Goal: Task Accomplishment & Management: Manage account settings

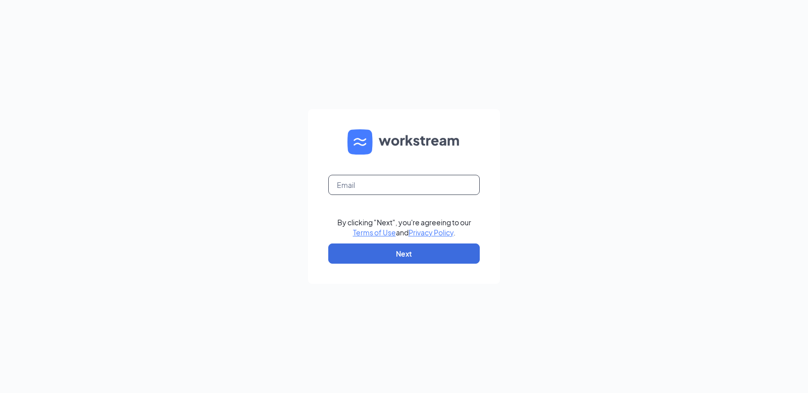
click at [387, 184] on input "text" at bounding box center [404, 185] width 152 height 20
type input "amy.galloway@cfafranchisee.com"
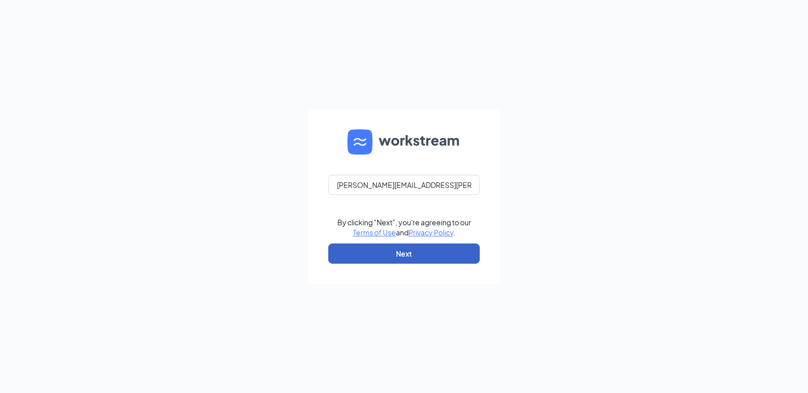
click at [385, 244] on button "Next" at bounding box center [404, 254] width 152 height 20
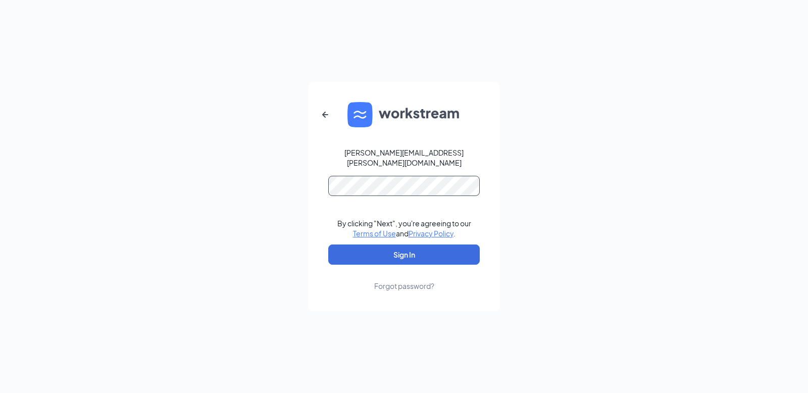
click at [328, 245] on button "Sign In" at bounding box center [404, 255] width 152 height 20
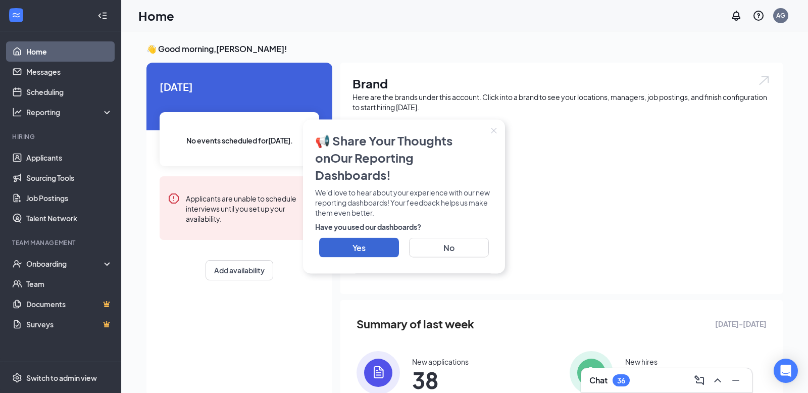
click at [497, 142] on button "Close" at bounding box center [494, 131] width 22 height 22
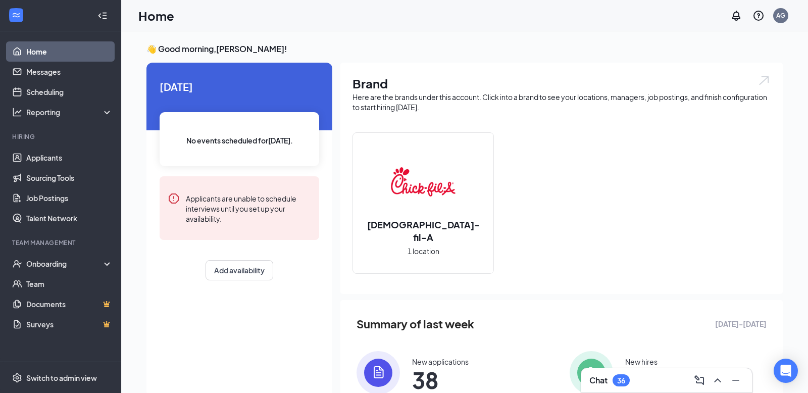
click at [412, 228] on h2 "[DEMOGRAPHIC_DATA]-fil-A" at bounding box center [423, 230] width 140 height 25
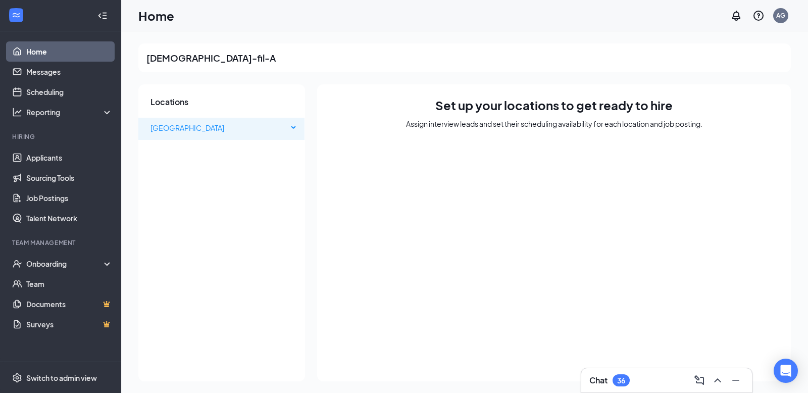
click at [197, 129] on span "[GEOGRAPHIC_DATA]" at bounding box center [188, 127] width 74 height 9
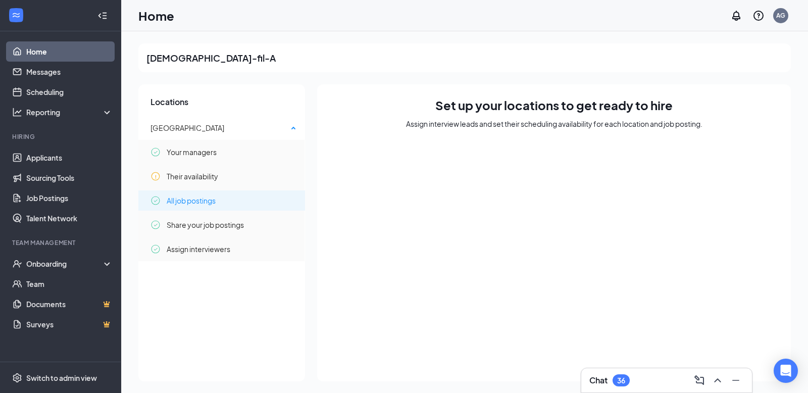
click at [199, 204] on span "All job postings" at bounding box center [191, 200] width 49 height 20
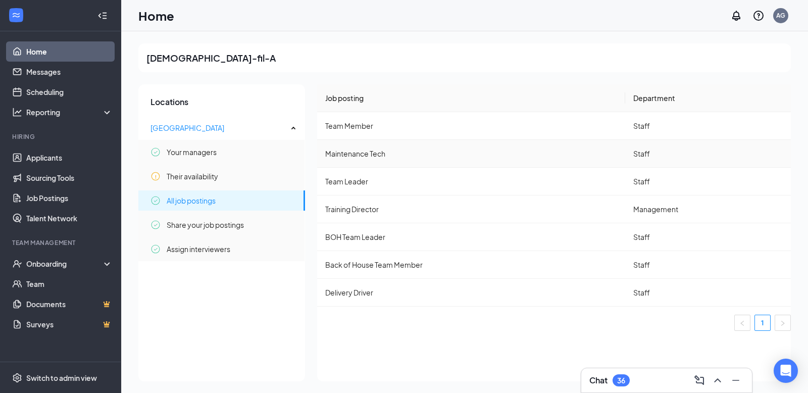
click at [361, 155] on td "Maintenance Tech" at bounding box center [471, 154] width 308 height 28
click at [54, 159] on link "Applicants" at bounding box center [69, 158] width 86 height 20
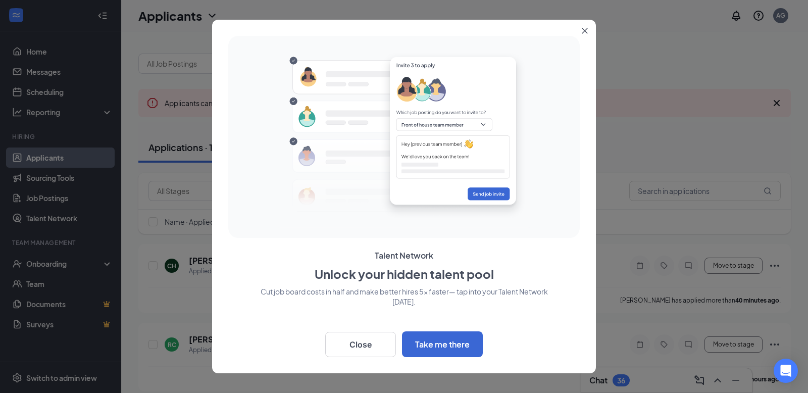
click at [587, 30] on icon "Close" at bounding box center [585, 31] width 6 height 6
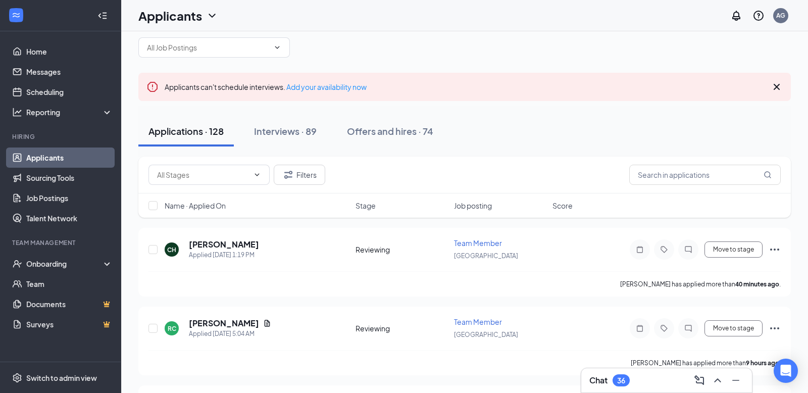
scroll to position [35, 0]
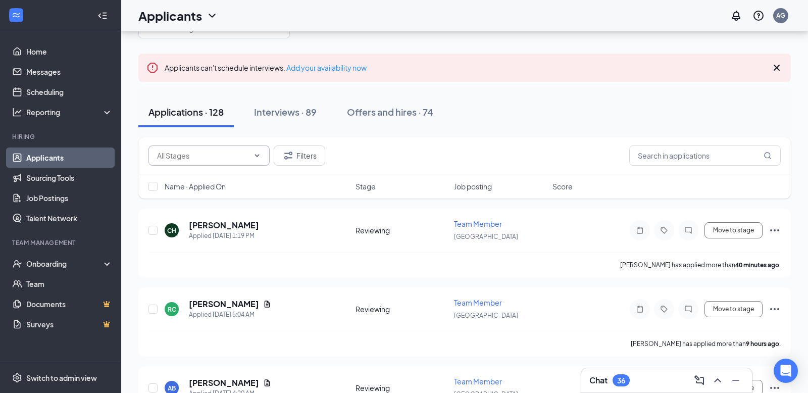
click at [255, 156] on icon "ChevronDown" at bounding box center [257, 156] width 8 height 8
click at [256, 155] on icon "ChevronDown" at bounding box center [257, 155] width 5 height 3
click at [259, 154] on icon "ChevronDown" at bounding box center [257, 155] width 5 height 3
click at [302, 149] on button "Filters" at bounding box center [300, 156] width 52 height 20
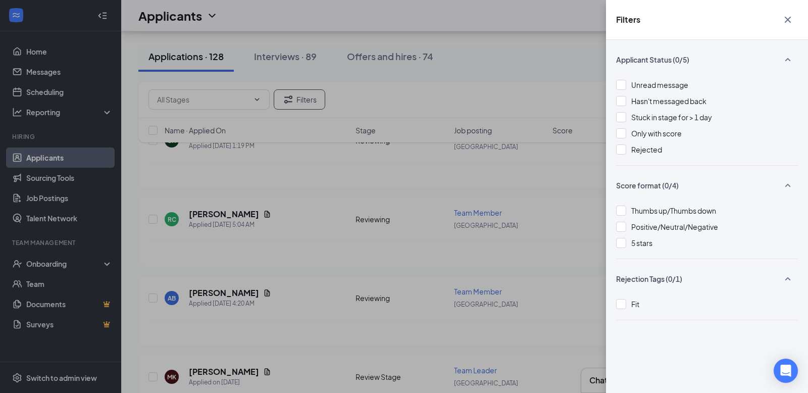
scroll to position [13, 0]
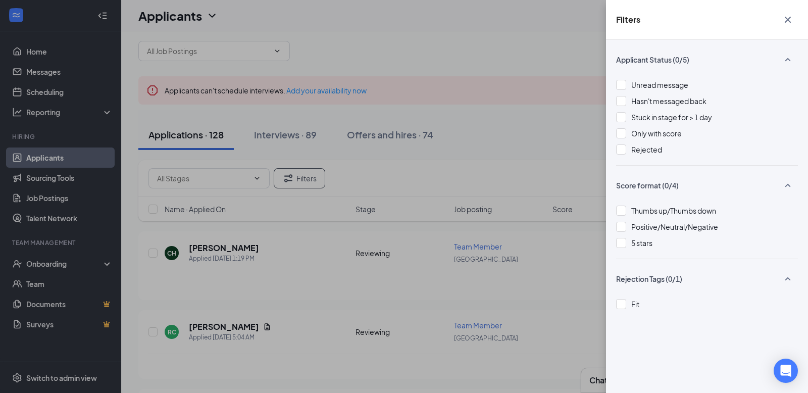
click at [786, 15] on icon "Cross" at bounding box center [788, 20] width 12 height 12
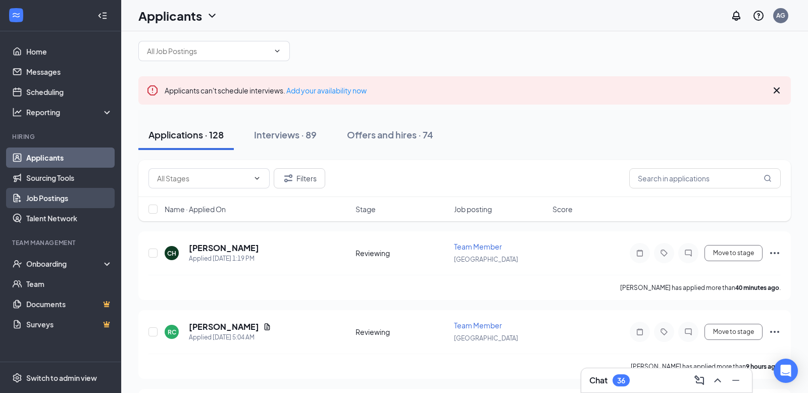
click at [49, 202] on link "Job Postings" at bounding box center [69, 198] width 86 height 20
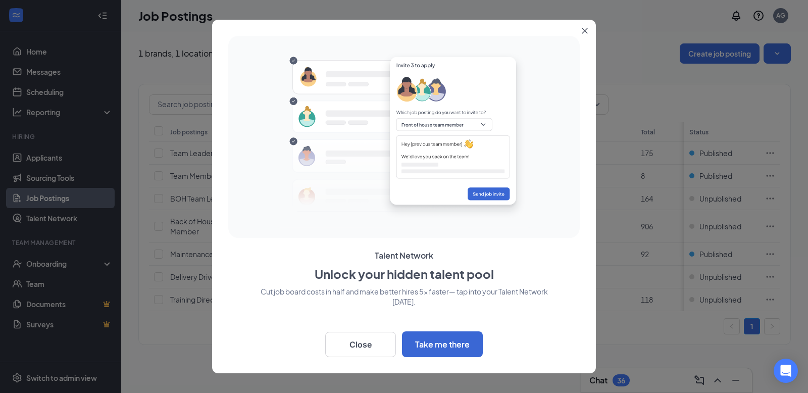
click at [586, 30] on icon "Close" at bounding box center [585, 31] width 6 height 6
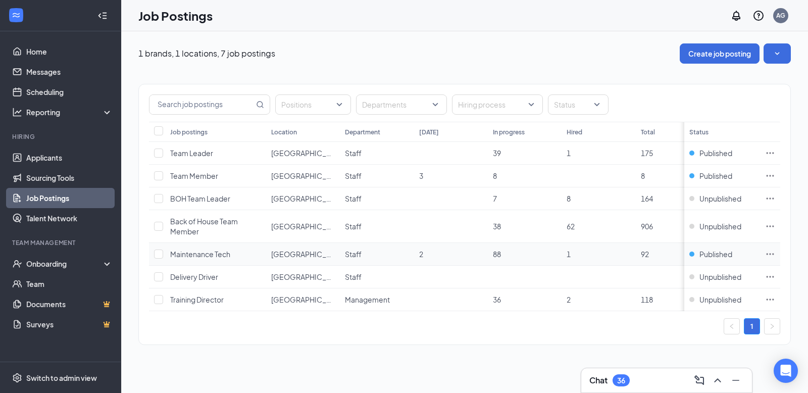
click at [213, 250] on span "Maintenance Tech" at bounding box center [200, 254] width 60 height 9
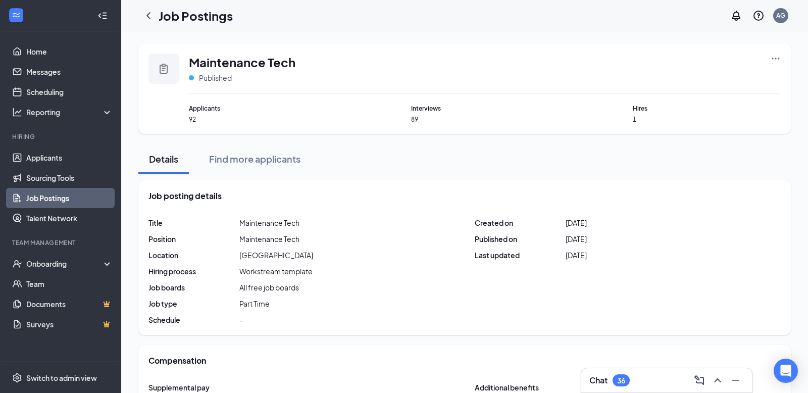
click at [776, 59] on icon "Ellipses" at bounding box center [776, 59] width 8 height 2
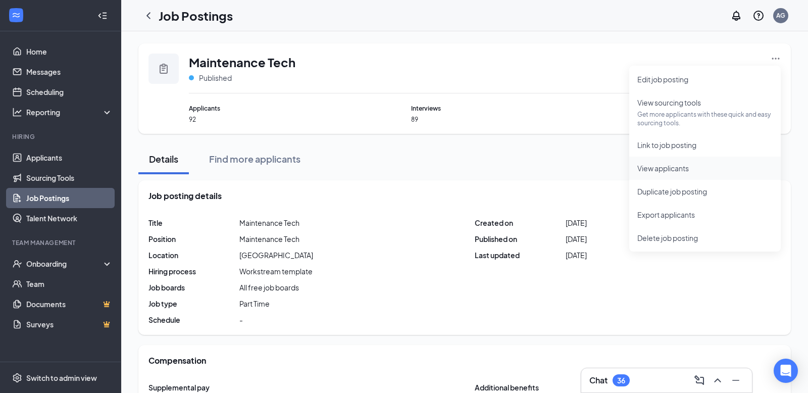
click at [644, 168] on span "View applicants" at bounding box center [664, 168] width 52 height 9
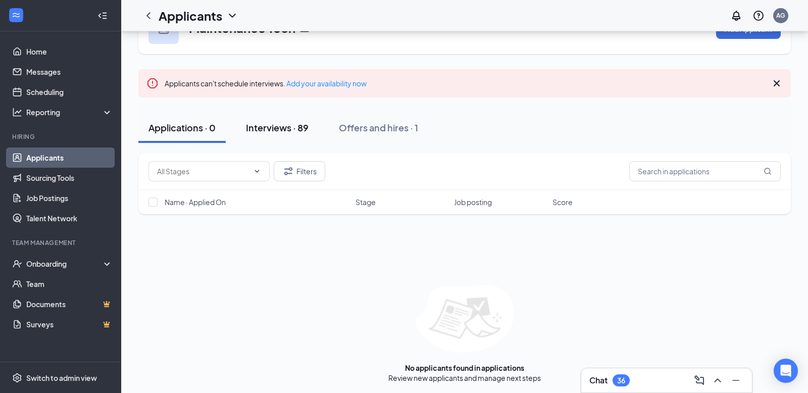
scroll to position [40, 0]
click at [296, 125] on div "Interviews · 89" at bounding box center [277, 127] width 63 height 13
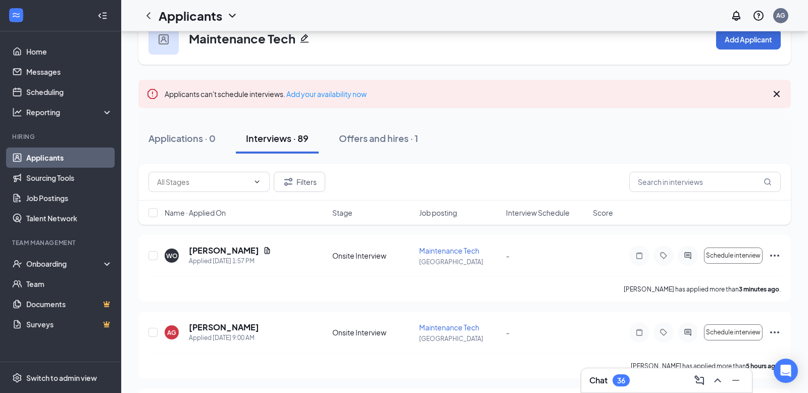
scroll to position [99, 0]
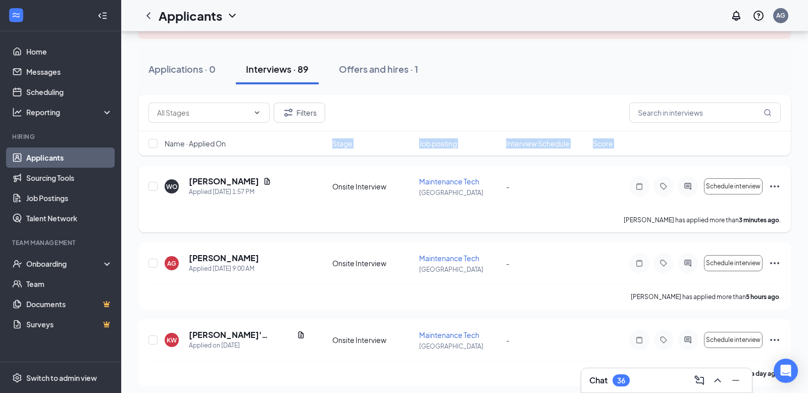
click at [221, 183] on h5 "William Owens" at bounding box center [224, 181] width 70 height 11
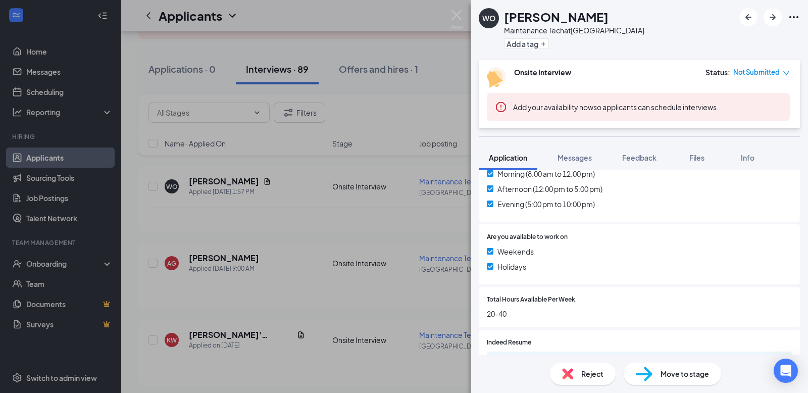
scroll to position [410, 0]
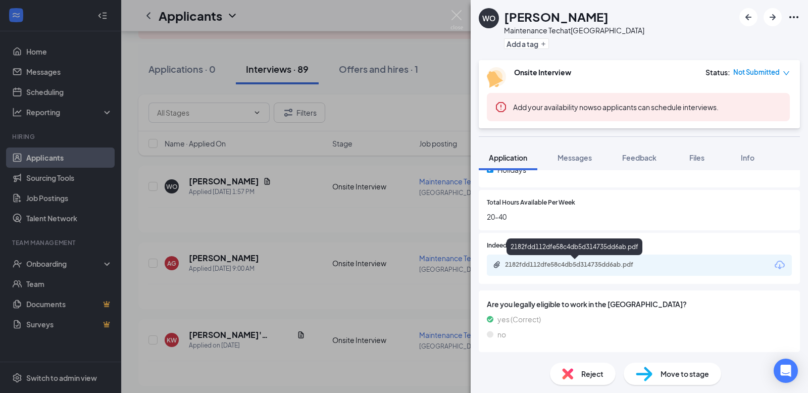
click at [603, 263] on div "2182fdd112dfe58c4db5d314735dd6ab.pdf" at bounding box center [575, 265] width 141 height 8
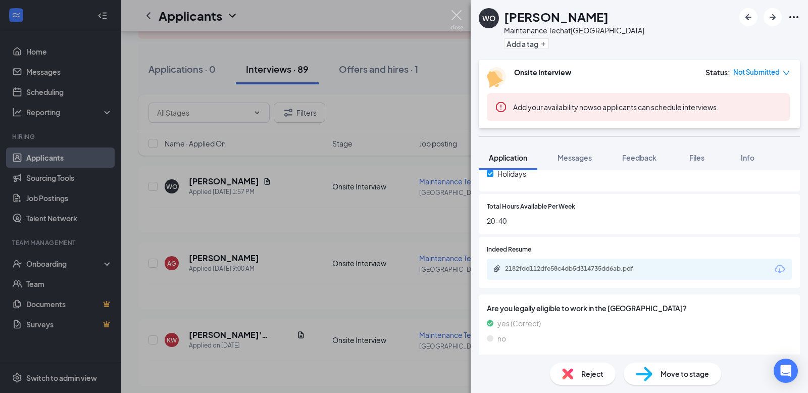
click at [455, 14] on img at bounding box center [457, 20] width 13 height 20
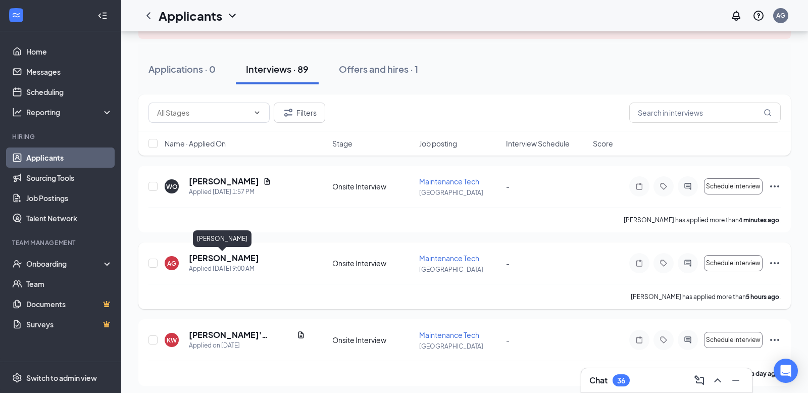
click at [207, 260] on h5 "Adrian Graham" at bounding box center [224, 258] width 70 height 11
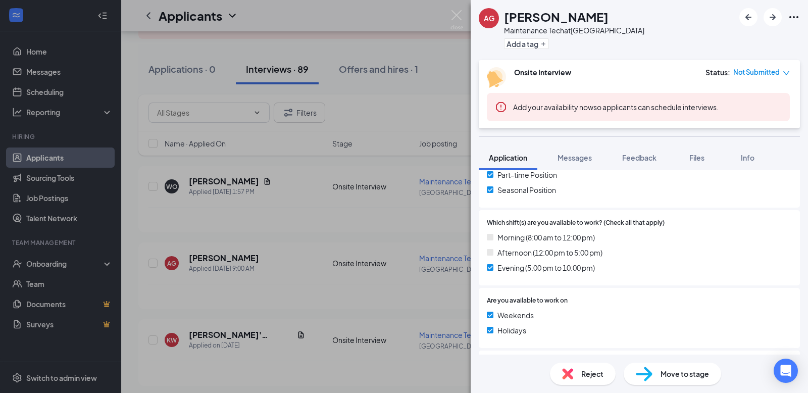
scroll to position [251, 0]
click at [698, 156] on span "Files" at bounding box center [697, 157] width 15 height 9
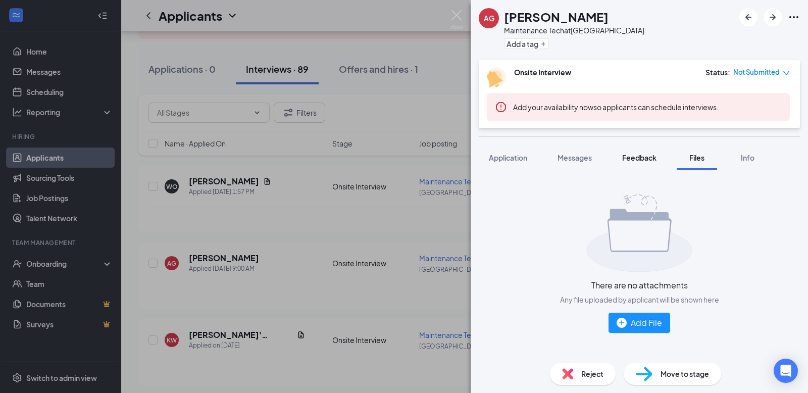
click at [633, 157] on span "Feedback" at bounding box center [639, 157] width 34 height 9
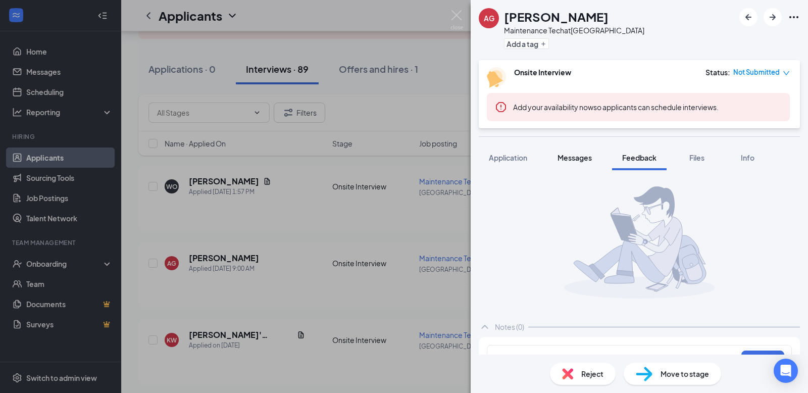
click at [575, 159] on span "Messages" at bounding box center [575, 157] width 34 height 9
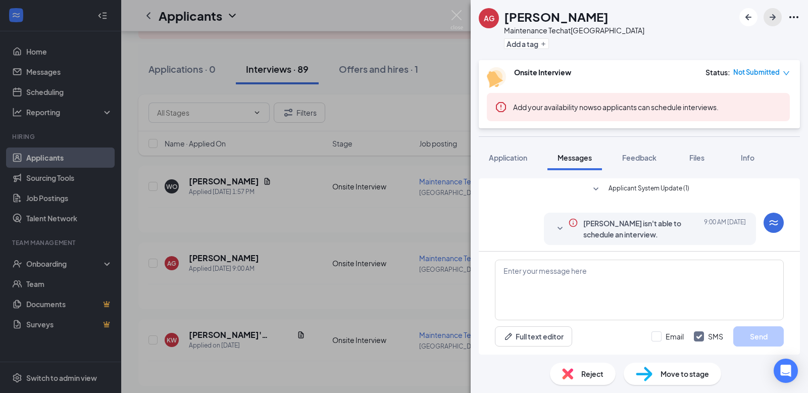
click at [768, 19] on icon "ArrowRight" at bounding box center [773, 17] width 12 height 12
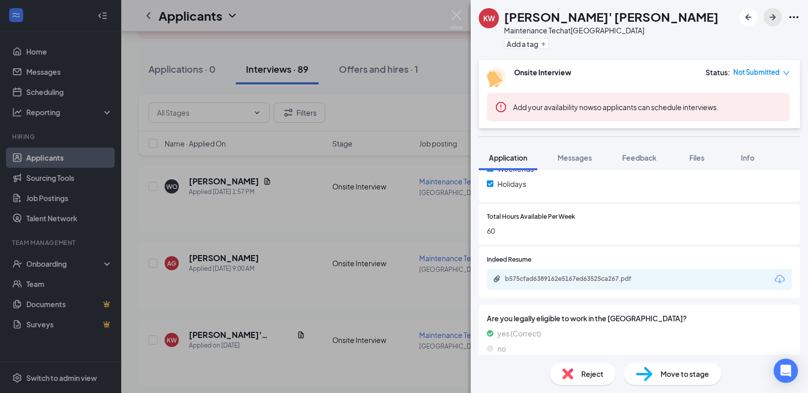
scroll to position [438, 0]
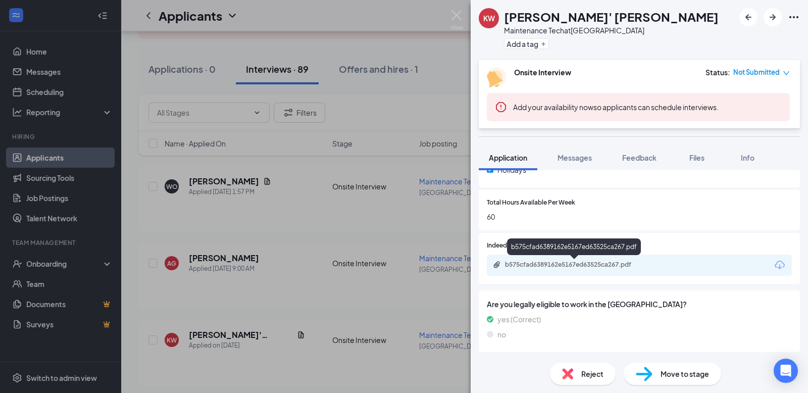
click at [596, 264] on div "b575cfad6389162e5167ed63525ca267.pdf" at bounding box center [575, 265] width 141 height 8
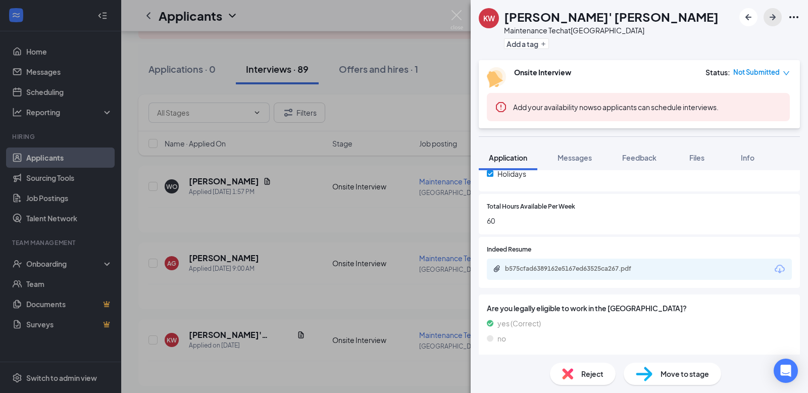
click at [772, 18] on icon "ArrowRight" at bounding box center [773, 17] width 12 height 12
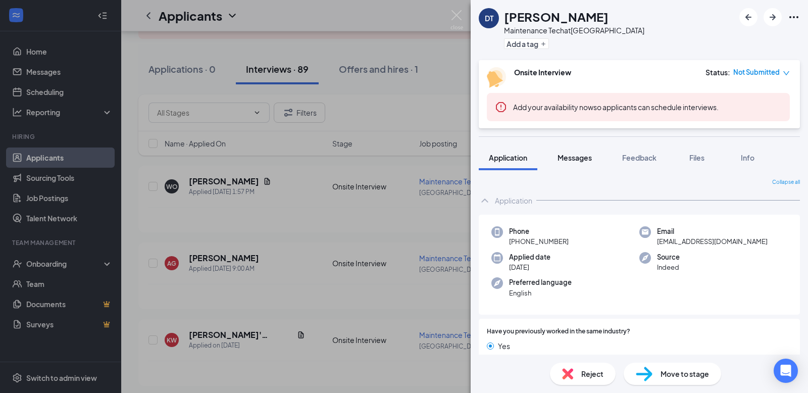
click at [583, 160] on span "Messages" at bounding box center [575, 157] width 34 height 9
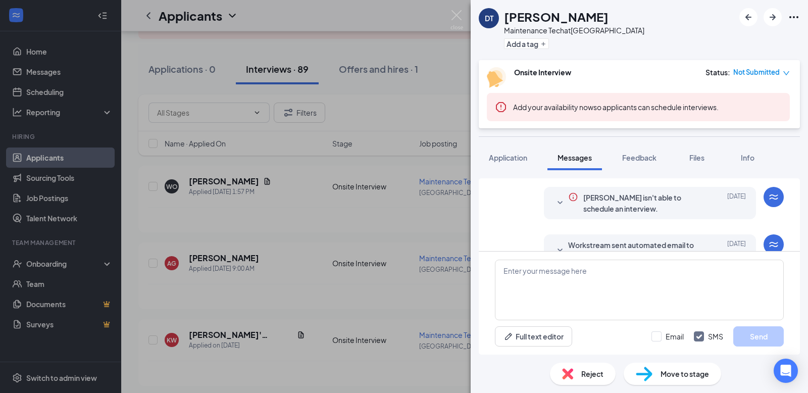
scroll to position [128, 0]
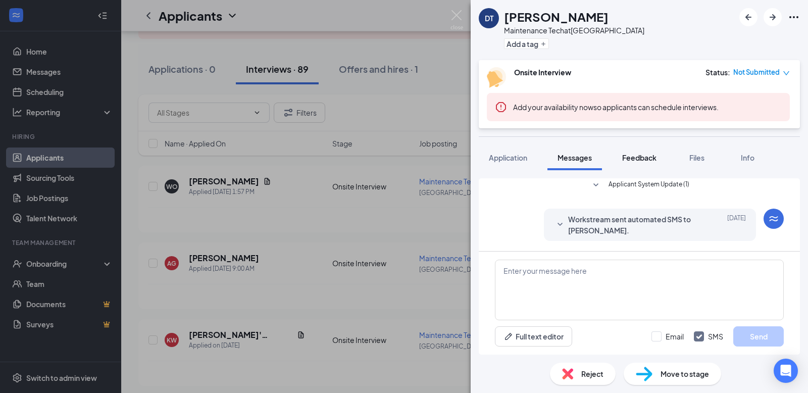
click at [634, 161] on span "Feedback" at bounding box center [639, 157] width 34 height 9
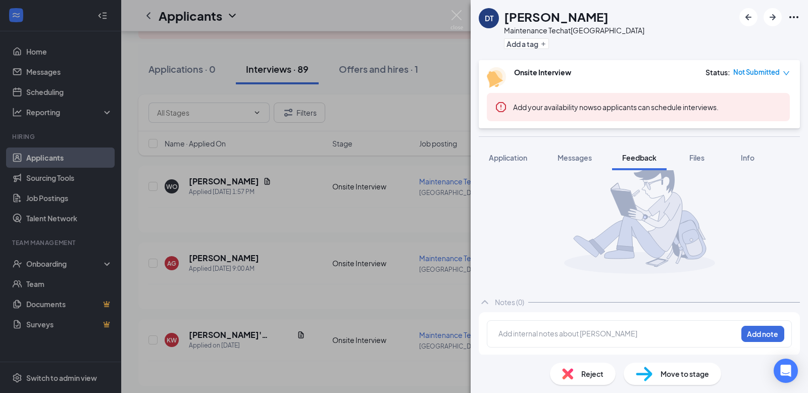
scroll to position [26, 0]
click at [690, 157] on div "Files" at bounding box center [697, 158] width 20 height 10
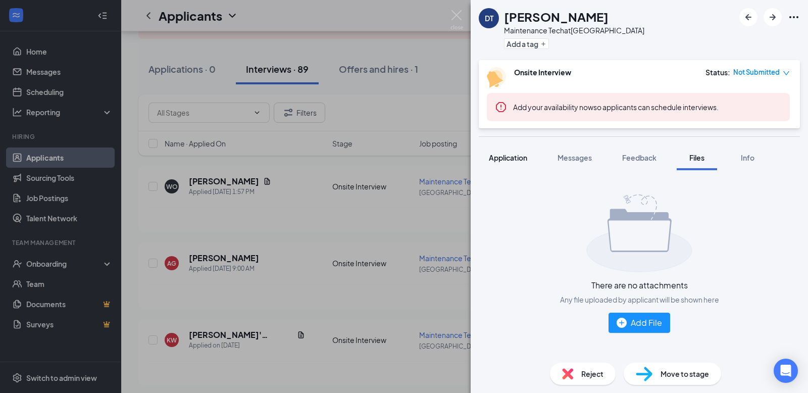
click at [509, 157] on span "Application" at bounding box center [508, 157] width 38 height 9
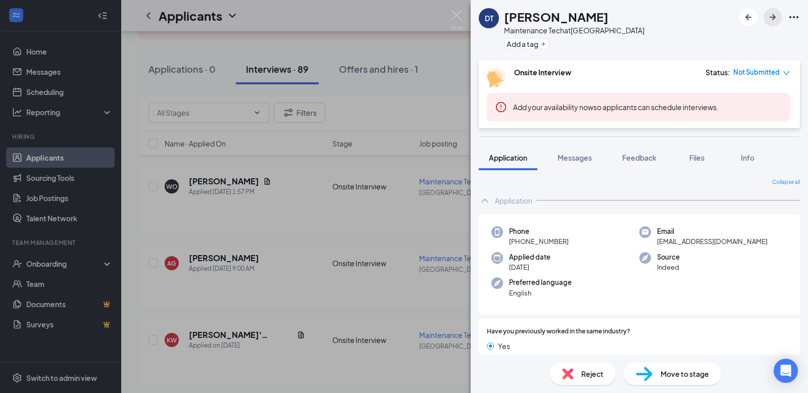
click at [777, 19] on icon "ArrowRight" at bounding box center [773, 17] width 12 height 12
click at [748, 22] on icon "ArrowLeftNew" at bounding box center [749, 17] width 12 height 12
click at [575, 375] on div "Reject" at bounding box center [583, 374] width 66 height 22
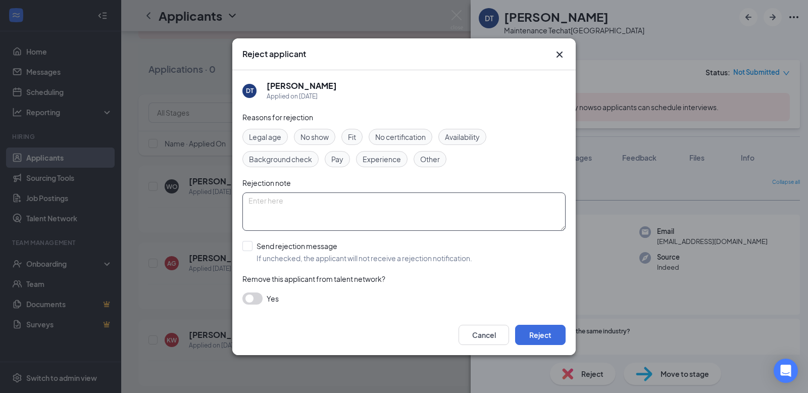
click at [418, 198] on textarea at bounding box center [404, 211] width 323 height 38
type textarea "n"
type textarea "no resume"
click at [533, 334] on button "Reject" at bounding box center [540, 335] width 51 height 20
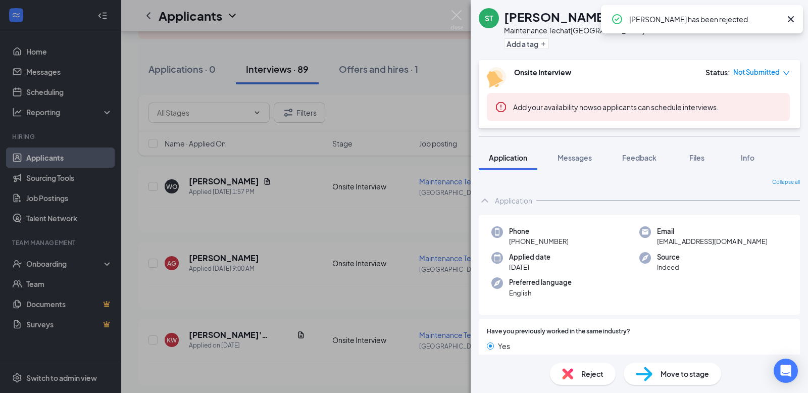
click at [794, 21] on icon "Cross" at bounding box center [791, 19] width 12 height 12
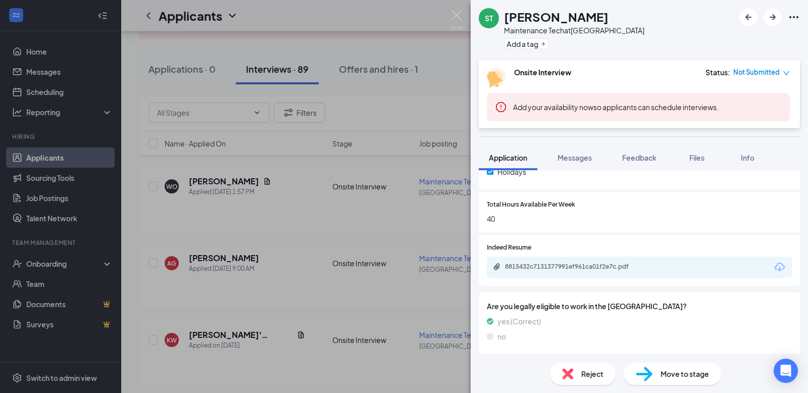
scroll to position [410, 0]
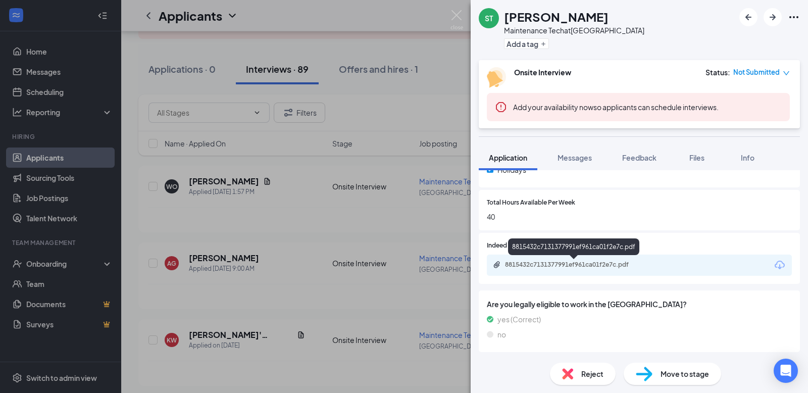
click at [557, 266] on div "8815432c7131377991ef961ca01f2e7c.pdf" at bounding box center [575, 265] width 141 height 8
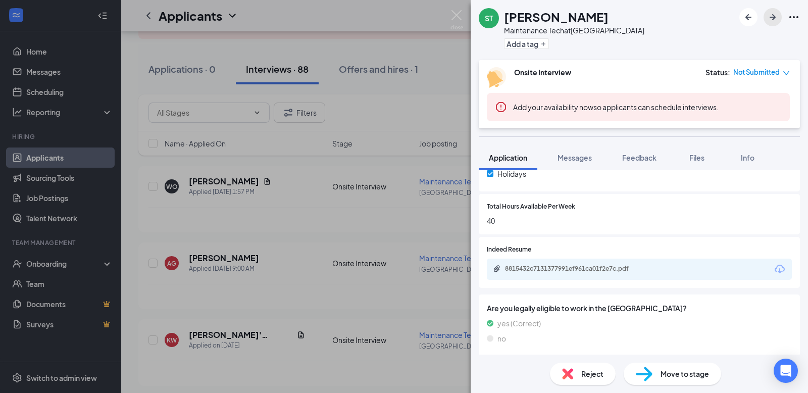
click at [772, 18] on icon "ArrowRight" at bounding box center [773, 17] width 12 height 12
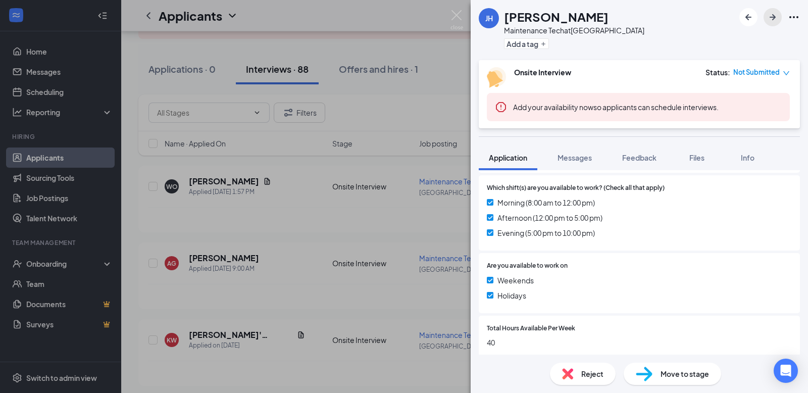
scroll to position [410, 0]
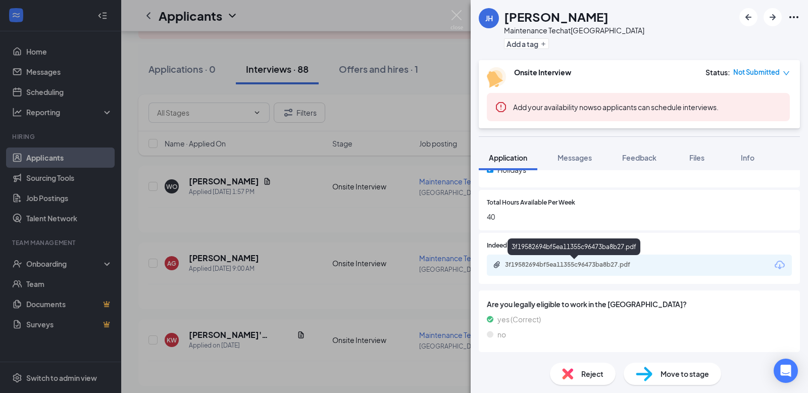
click at [575, 262] on div "3f19582694bf5ea11355c96473ba8b27.pdf" at bounding box center [575, 265] width 141 height 8
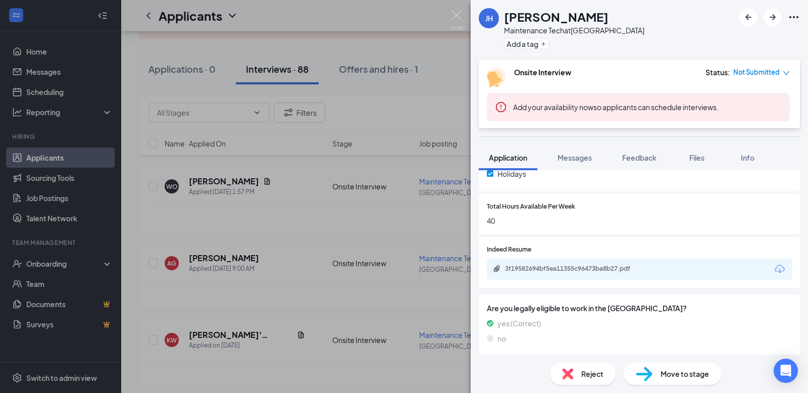
click at [664, 377] on span "Move to stage" at bounding box center [685, 373] width 49 height 11
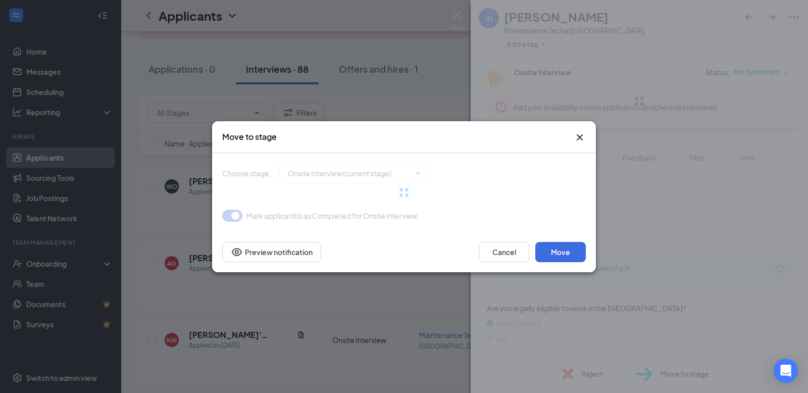
type input "Hiring Complete (final stage)"
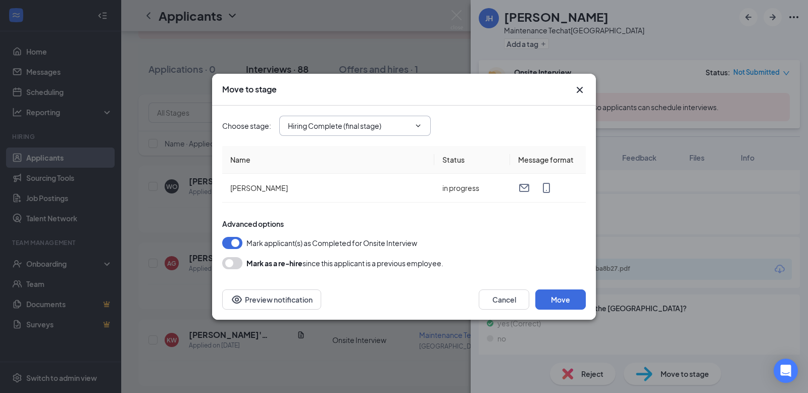
click at [421, 125] on icon "ChevronDown" at bounding box center [418, 126] width 8 height 8
click at [419, 124] on icon "ChevronDown" at bounding box center [418, 126] width 8 height 8
click at [423, 123] on span "Hiring Complete (final stage)" at bounding box center [355, 126] width 152 height 20
click at [420, 123] on icon "ChevronDown" at bounding box center [418, 126] width 8 height 8
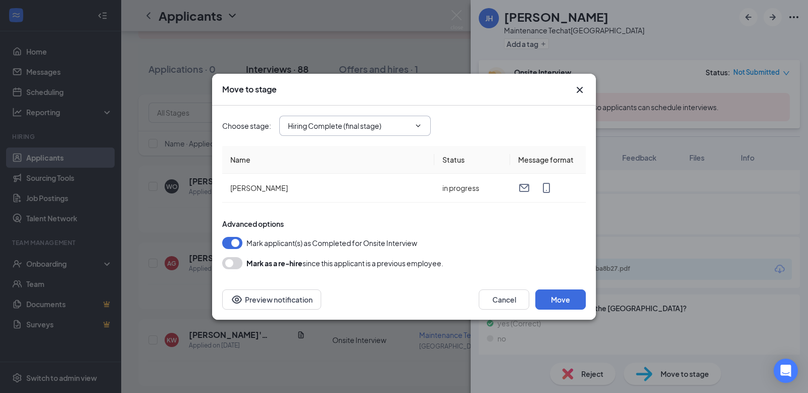
click at [418, 125] on icon "ChevronDown" at bounding box center [418, 126] width 8 height 8
click at [419, 123] on icon "ChevronDown" at bounding box center [418, 126] width 8 height 8
click at [350, 120] on input "Hiring Complete (final stage)" at bounding box center [349, 125] width 122 height 11
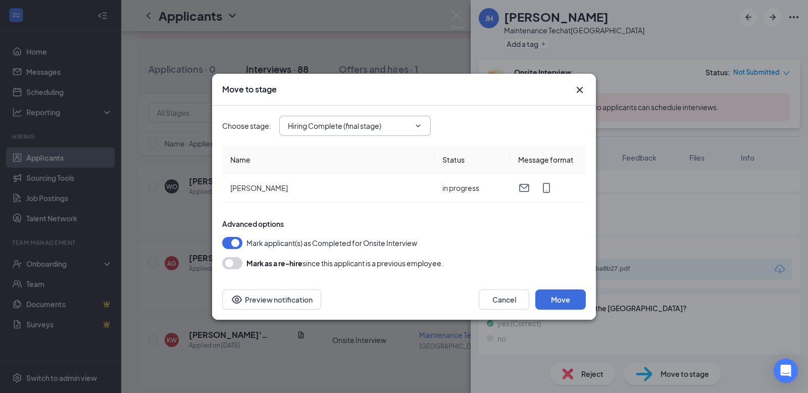
click at [419, 123] on icon "ChevronDown" at bounding box center [418, 126] width 8 height 8
click at [367, 128] on input "Hiring Complete (final stage)" at bounding box center [349, 125] width 122 height 11
click at [441, 123] on div "Choose stage : Hiring Complete (final stage) Application Onsite Interview (curr…" at bounding box center [404, 126] width 364 height 20
click at [581, 91] on icon "Cross" at bounding box center [580, 89] width 6 height 6
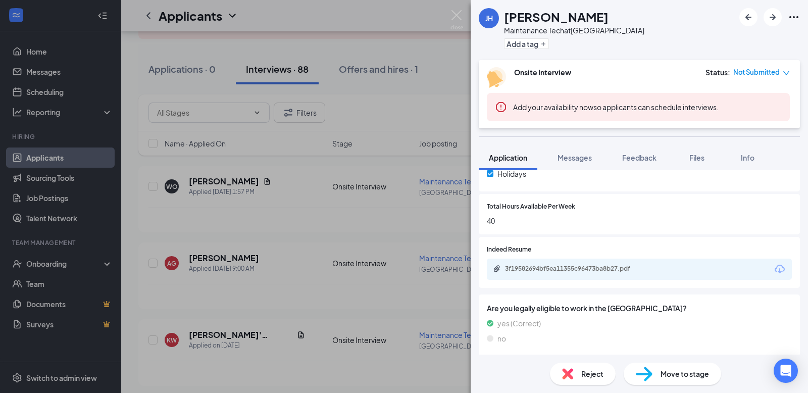
click at [483, 130] on div "JH Jermel Hardy Maintenance Tech at Roanoke Rapids Add a tag Onsite Interview S…" at bounding box center [639, 196] width 337 height 393
click at [360, 19] on div "JH Jermel Hardy Maintenance Tech at Roanoke Rapids Add a tag Onsite Interview S…" at bounding box center [404, 196] width 808 height 393
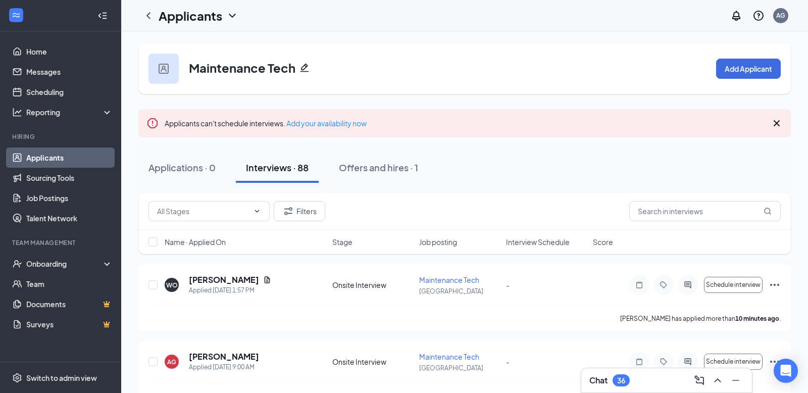
click at [106, 11] on icon "Collapse" at bounding box center [103, 16] width 10 height 10
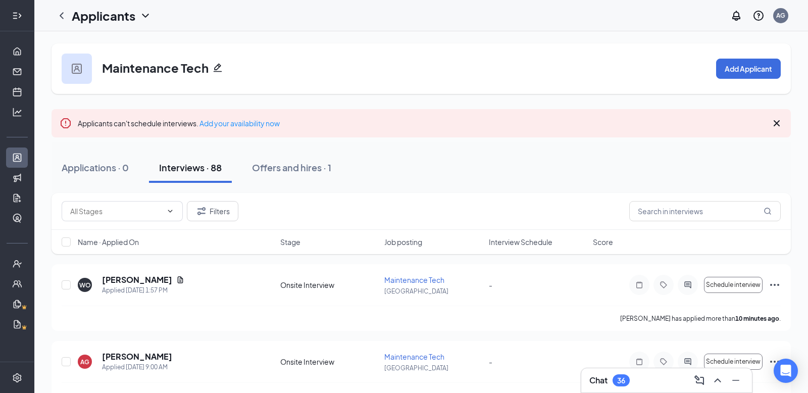
click at [17, 14] on icon "Expand" at bounding box center [17, 16] width 10 height 10
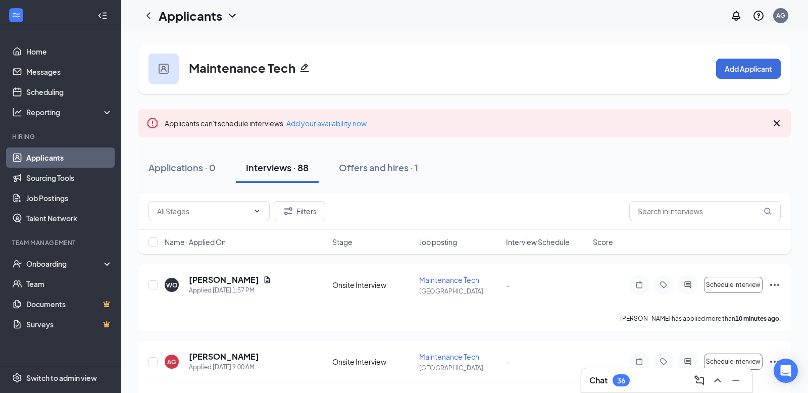
click at [18, 18] on icon "WorkstreamLogo" at bounding box center [16, 15] width 10 height 10
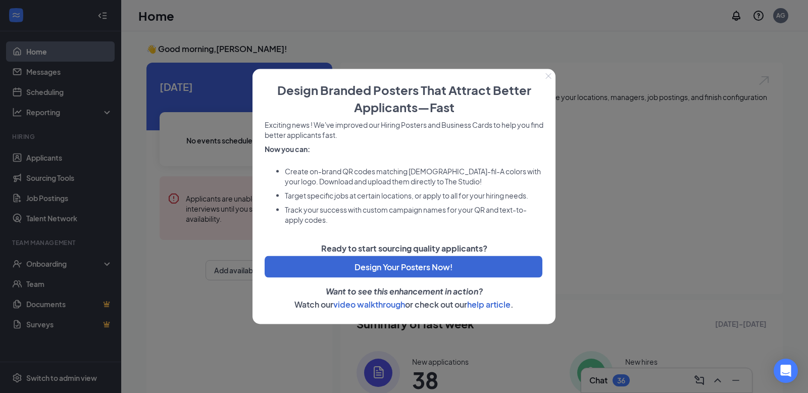
click at [546, 75] on icon "Close" at bounding box center [549, 76] width 6 height 6
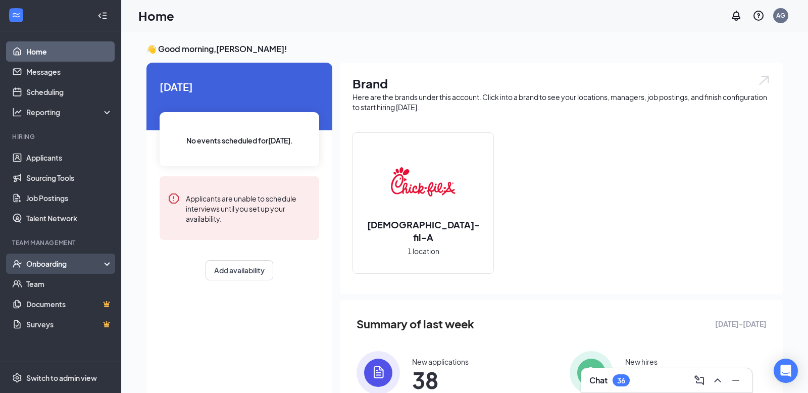
click at [66, 267] on div "Onboarding" at bounding box center [65, 264] width 78 height 10
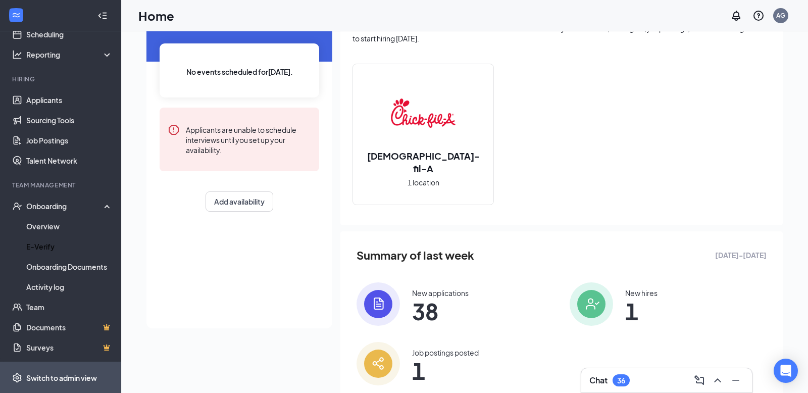
scroll to position [92, 0]
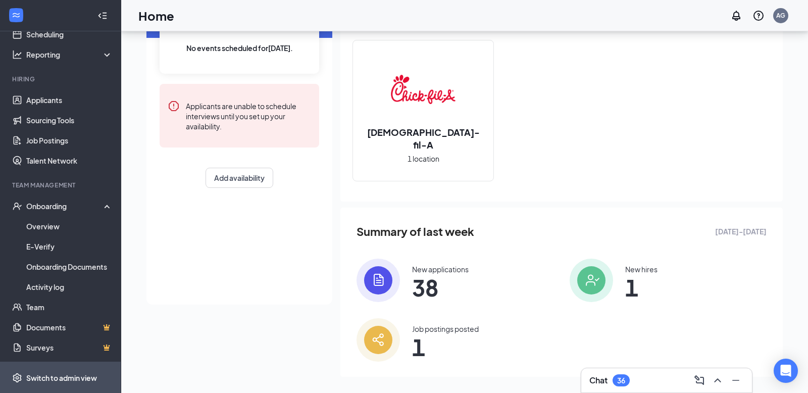
click at [54, 375] on div "Switch to admin view" at bounding box center [61, 378] width 71 height 10
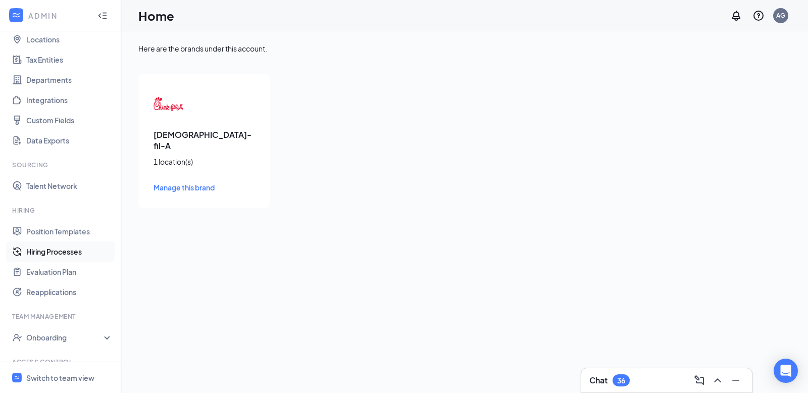
click at [68, 252] on link "Hiring Processes" at bounding box center [69, 251] width 86 height 20
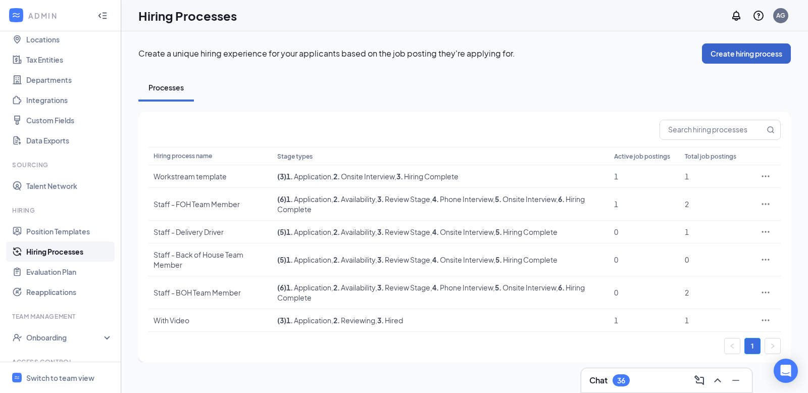
click at [764, 56] on button "Create hiring process" at bounding box center [746, 53] width 89 height 20
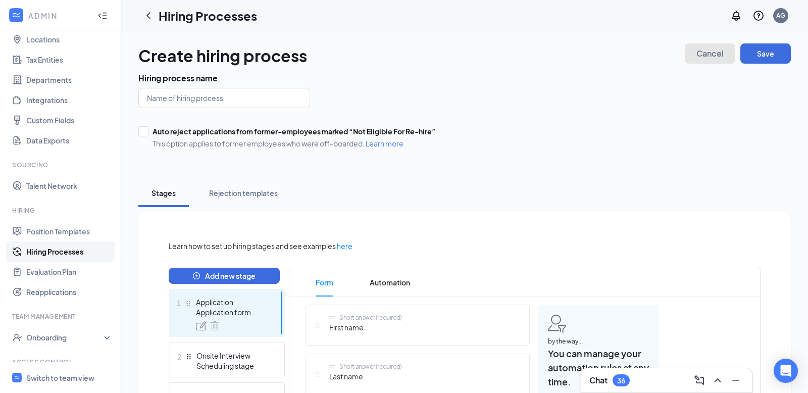
click at [697, 53] on span "Cancel" at bounding box center [710, 53] width 27 height 7
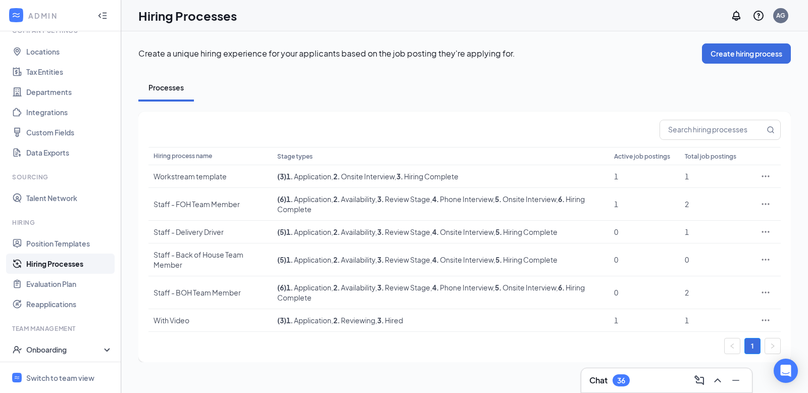
scroll to position [113, 0]
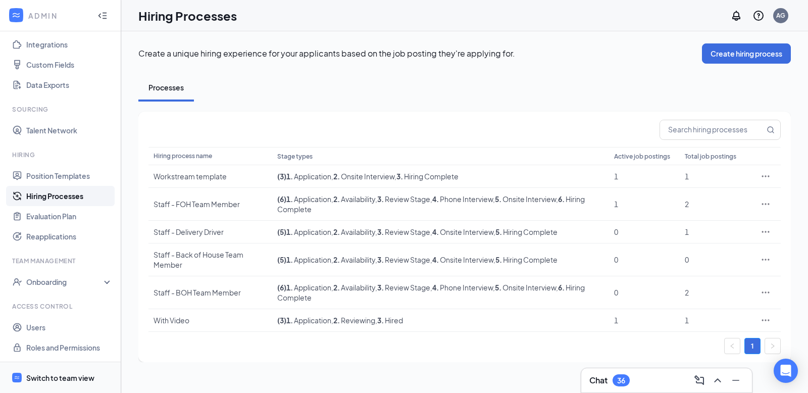
click at [55, 376] on div "Switch to team view" at bounding box center [60, 378] width 68 height 10
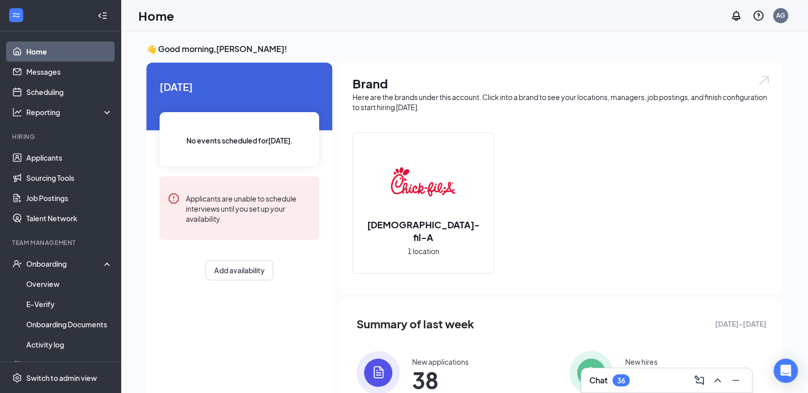
click at [437, 204] on img at bounding box center [423, 182] width 65 height 65
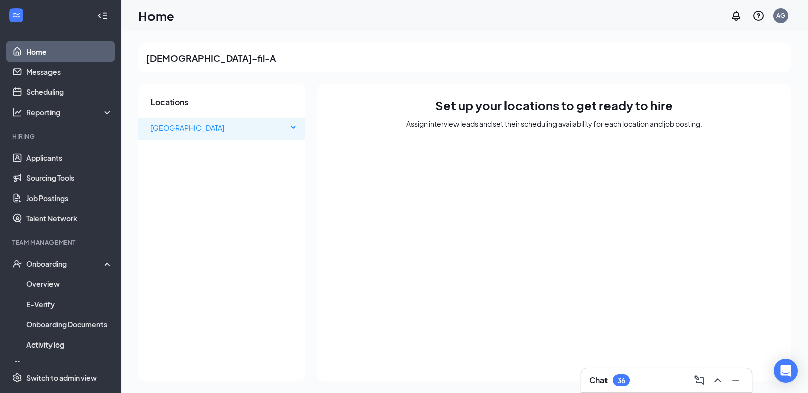
click at [193, 130] on span "[GEOGRAPHIC_DATA]" at bounding box center [188, 127] width 74 height 9
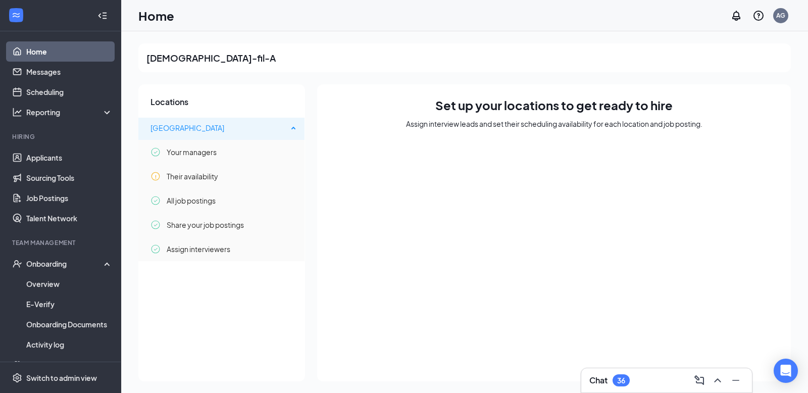
click at [221, 131] on span "[GEOGRAPHIC_DATA]" at bounding box center [219, 128] width 137 height 20
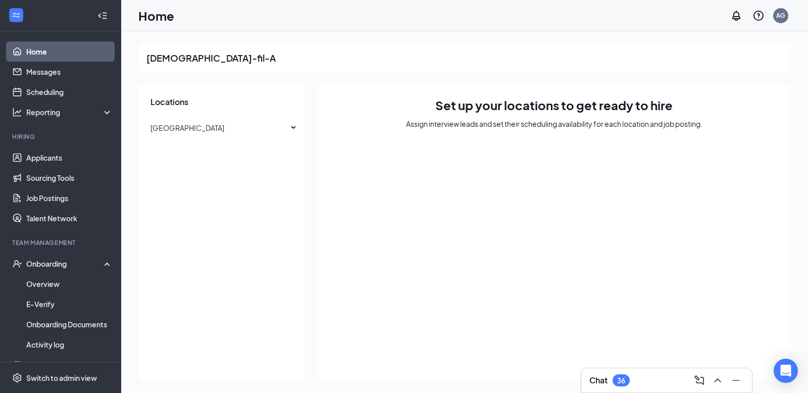
scroll to position [1, 0]
click at [51, 202] on link "Job Postings" at bounding box center [69, 198] width 86 height 20
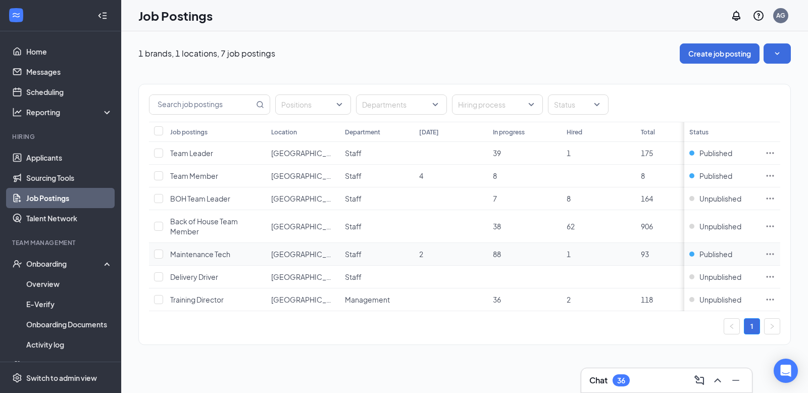
click at [190, 253] on span "Maintenance Tech" at bounding box center [200, 254] width 60 height 9
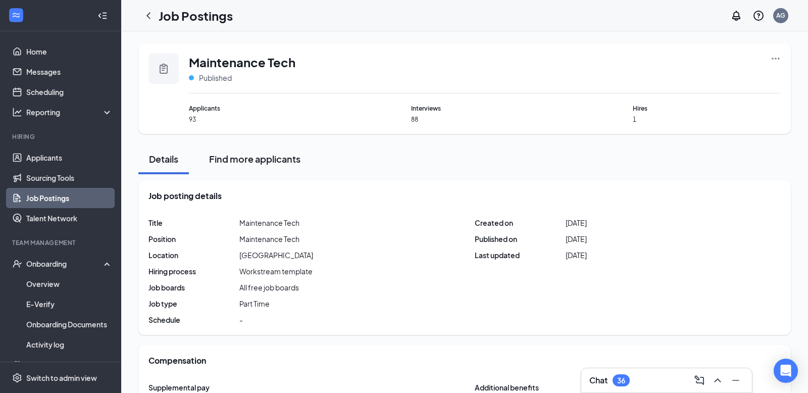
click at [251, 157] on div "Find more applicants" at bounding box center [254, 159] width 91 height 13
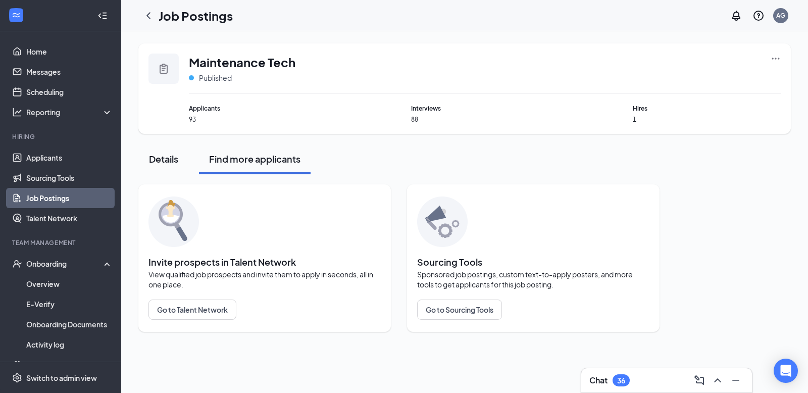
click at [172, 164] on div "Details" at bounding box center [164, 159] width 30 height 13
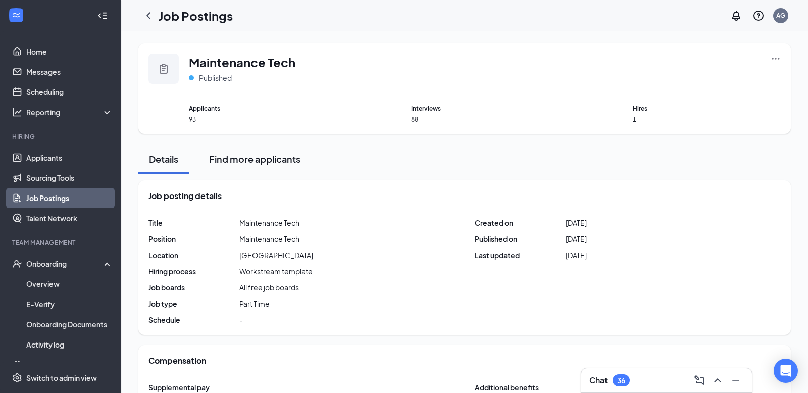
click at [252, 159] on div "Find more applicants" at bounding box center [254, 159] width 91 height 13
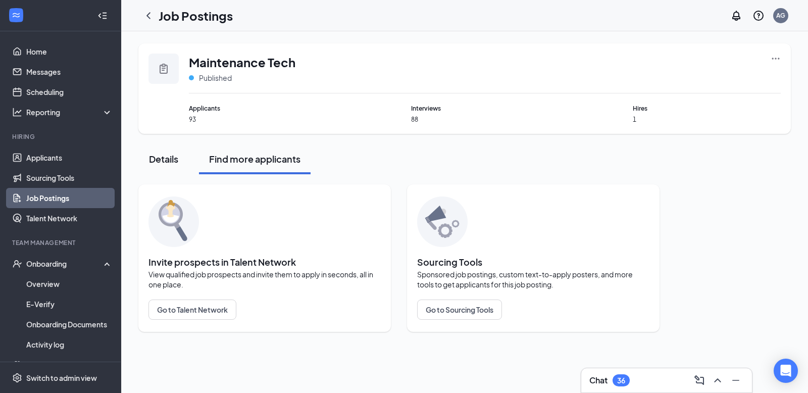
click at [169, 159] on div "Details" at bounding box center [164, 159] width 30 height 13
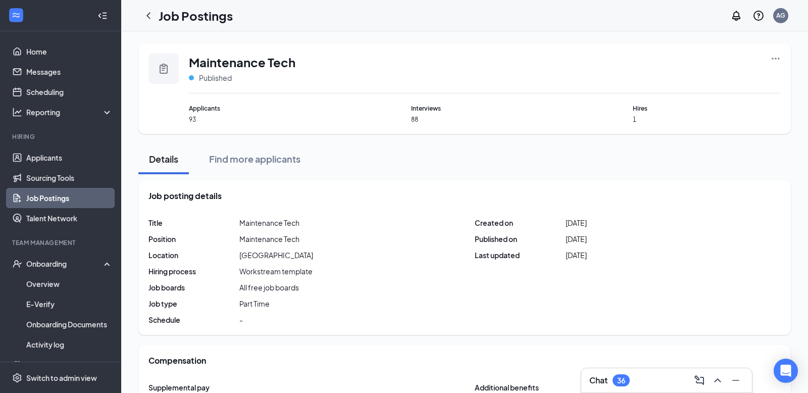
click at [772, 56] on icon "Ellipses" at bounding box center [776, 59] width 10 height 10
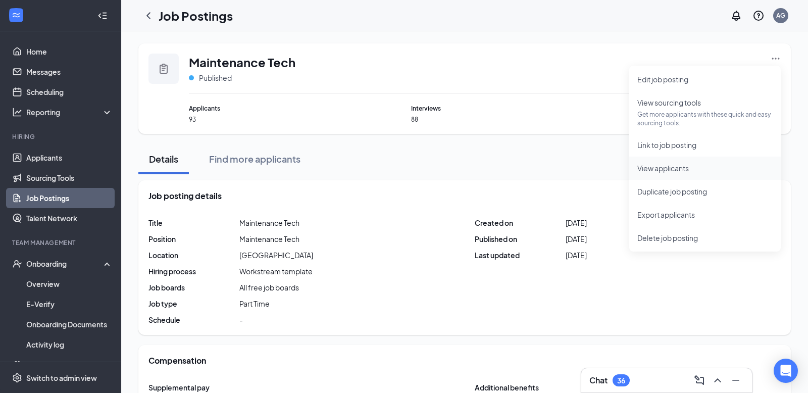
click at [658, 171] on span "View applicants" at bounding box center [664, 168] width 52 height 9
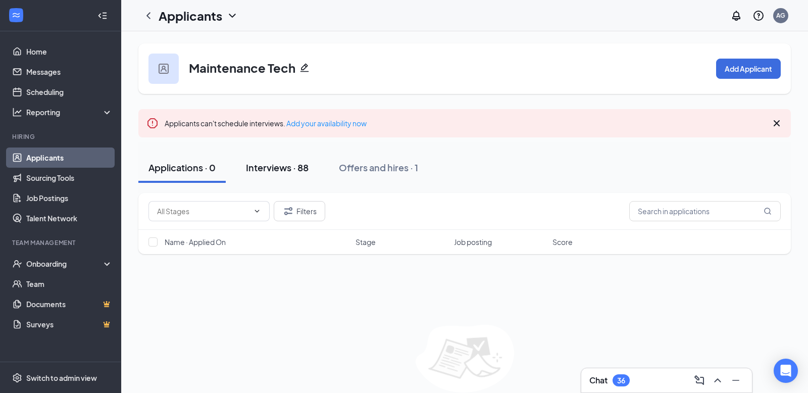
click at [269, 167] on div "Interviews · 88" at bounding box center [277, 167] width 63 height 13
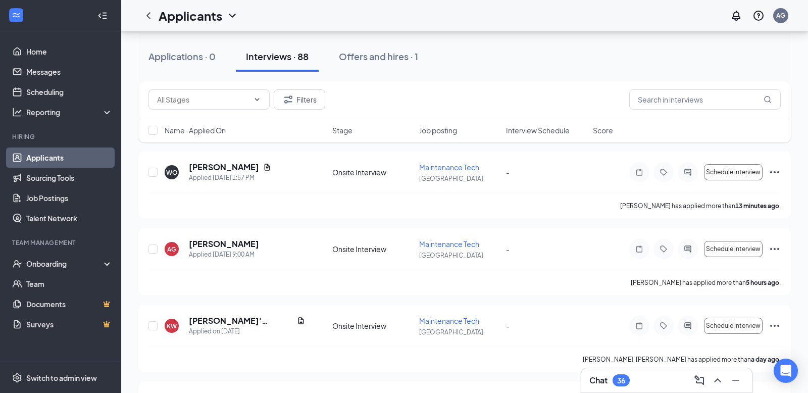
scroll to position [105, 0]
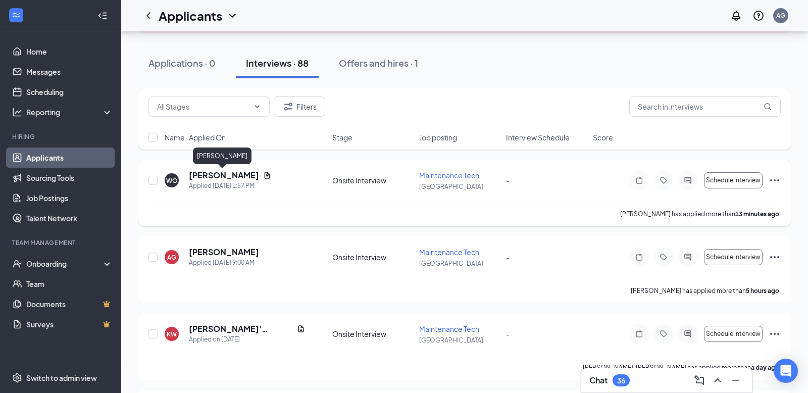
click at [206, 176] on h5 "[PERSON_NAME]" at bounding box center [224, 175] width 70 height 11
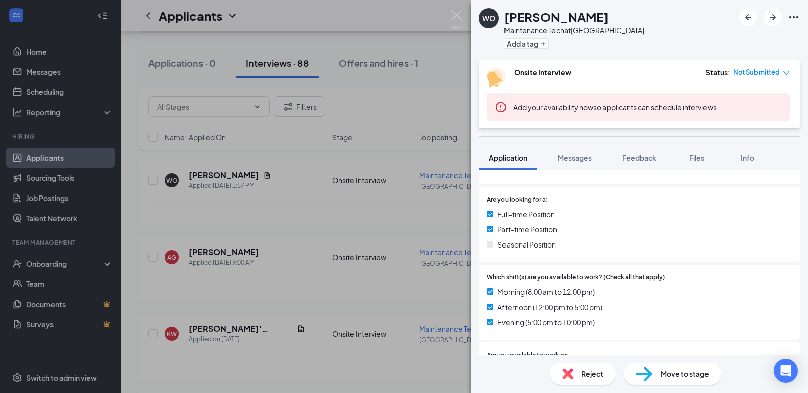
scroll to position [410, 0]
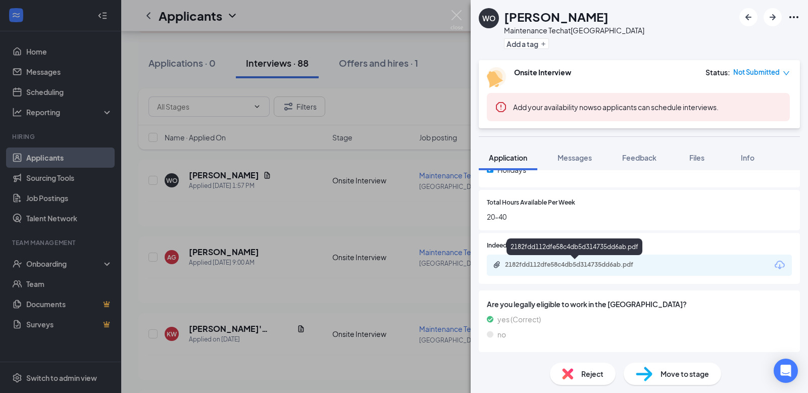
click at [577, 267] on div "2182fdd112dfe58c4db5d314735dd6ab.pdf" at bounding box center [575, 265] width 141 height 8
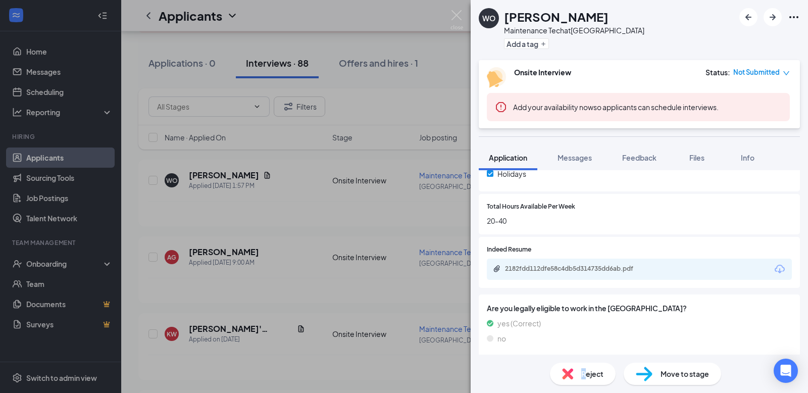
click at [584, 369] on span "Reject" at bounding box center [593, 373] width 22 height 11
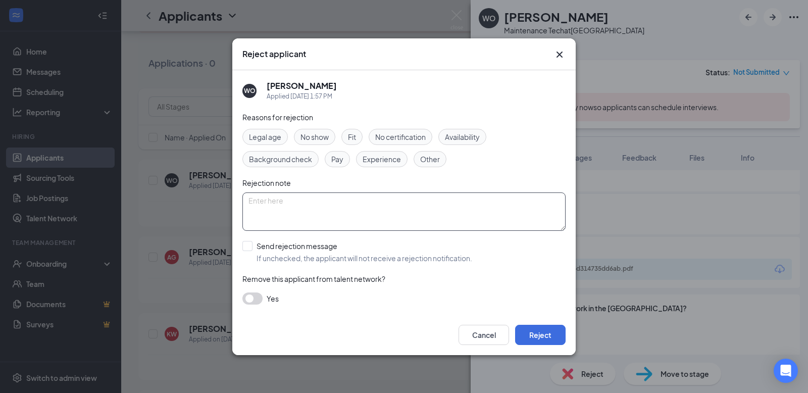
click at [443, 205] on textarea at bounding box center [404, 211] width 323 height 38
click at [293, 205] on textarea "too majy" at bounding box center [404, 211] width 323 height 38
type textarea "too much job turnover"
click at [545, 330] on button "Reject" at bounding box center [540, 335] width 51 height 20
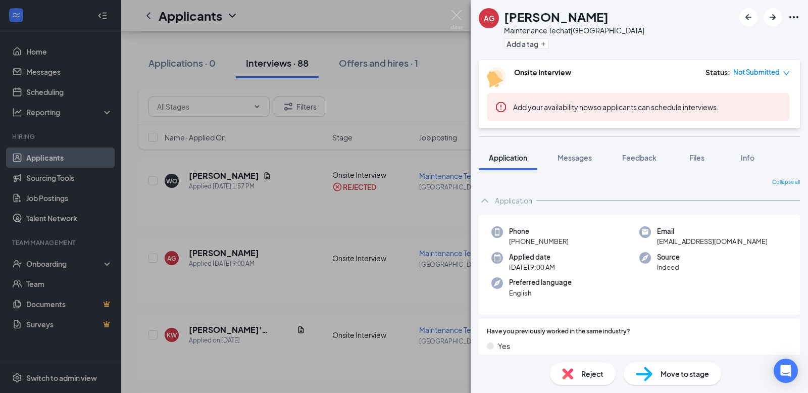
click at [593, 378] on span "Reject" at bounding box center [593, 373] width 22 height 11
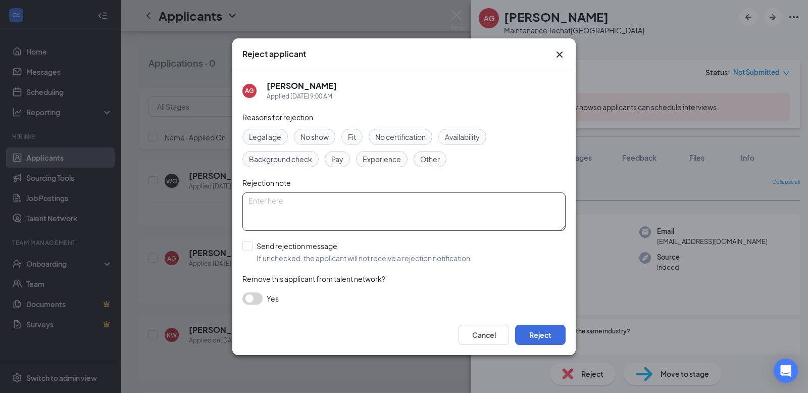
click at [343, 202] on textarea at bounding box center [404, 211] width 323 height 38
type textarea "no resume"
click at [554, 330] on button "Reject" at bounding box center [540, 335] width 51 height 20
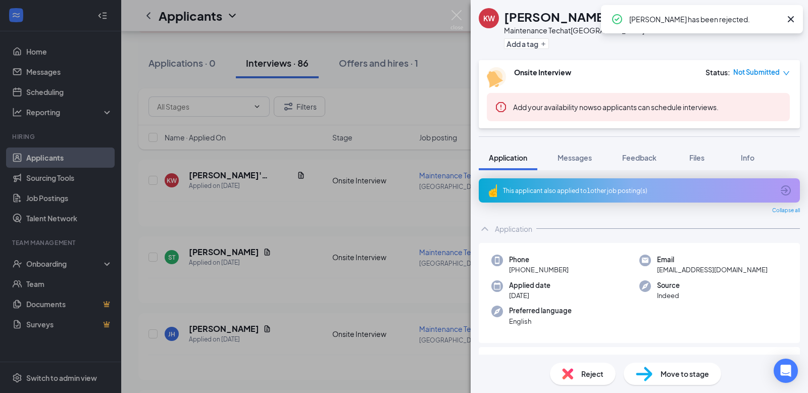
click at [788, 17] on icon "Cross" at bounding box center [791, 19] width 6 height 6
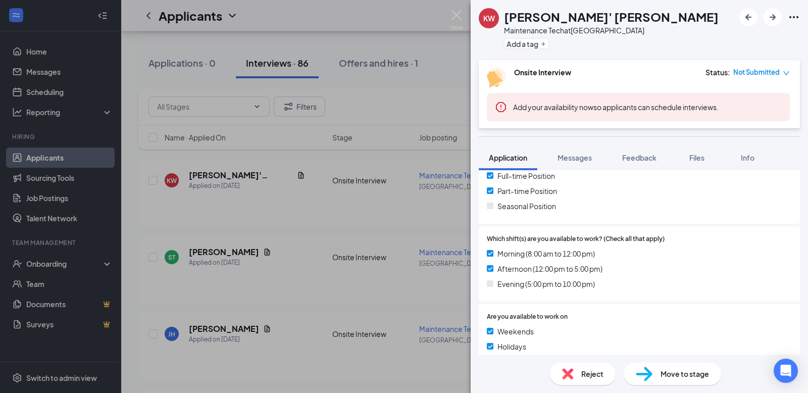
scroll to position [438, 0]
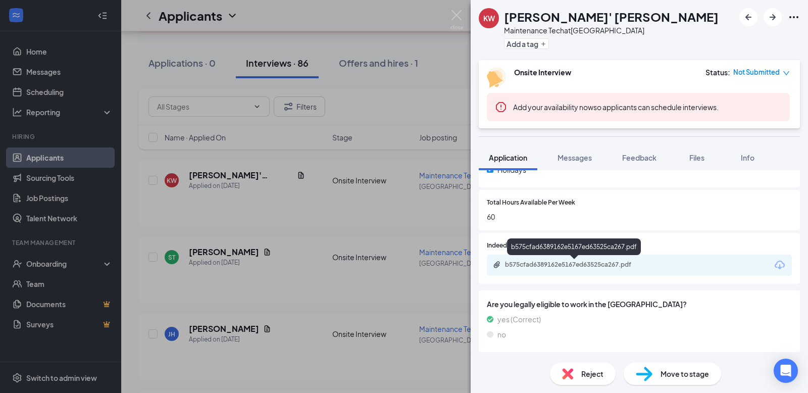
click at [609, 264] on div "b575cfad6389162e5167ed63525ca267.pdf" at bounding box center [575, 265] width 141 height 8
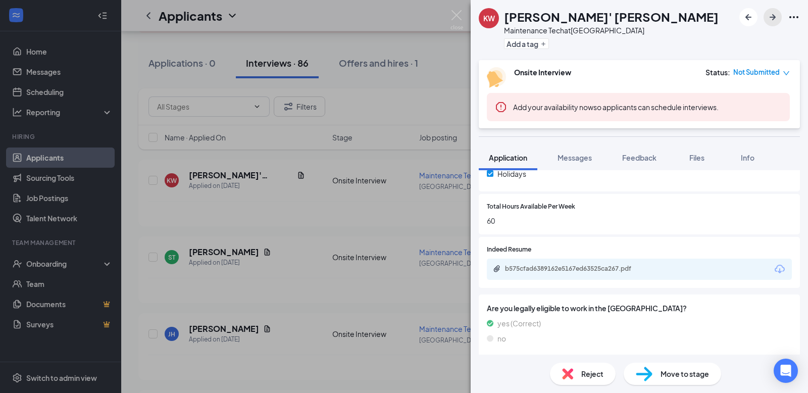
click at [776, 17] on icon "ArrowRight" at bounding box center [773, 17] width 6 height 6
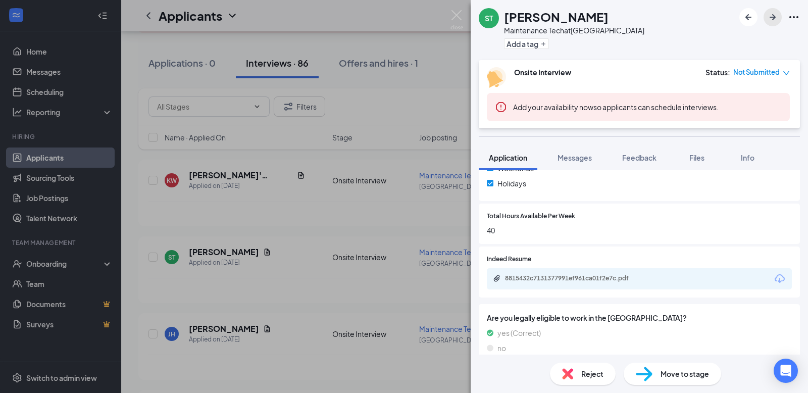
scroll to position [410, 0]
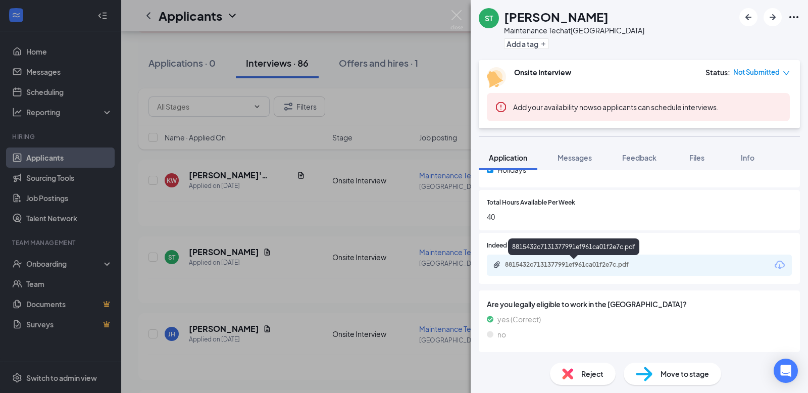
click at [570, 264] on div "8815432c7131377991ef961ca01f2e7c.pdf" at bounding box center [575, 265] width 141 height 8
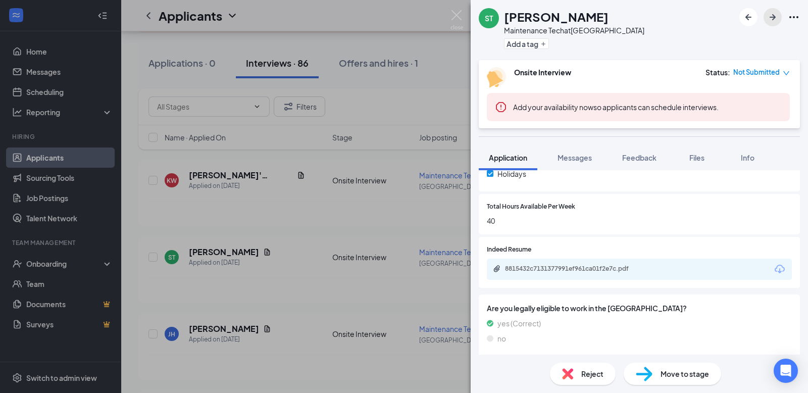
click at [771, 16] on icon "ArrowRight" at bounding box center [773, 17] width 12 height 12
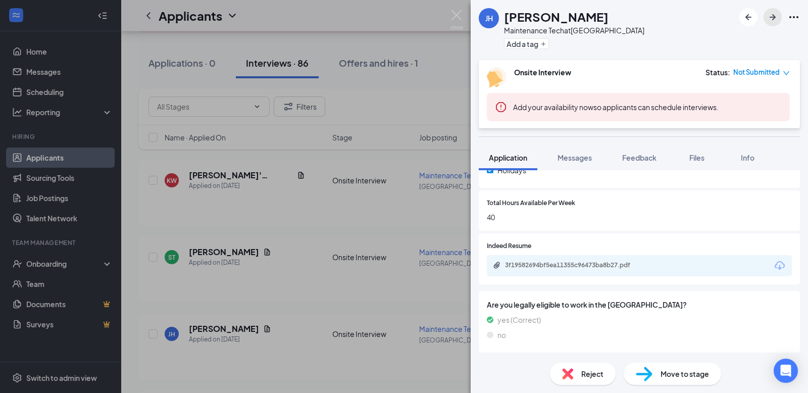
scroll to position [410, 0]
click at [584, 263] on div "3f19582694bf5ea11355c96473ba8b27.pdf" at bounding box center [575, 265] width 141 height 8
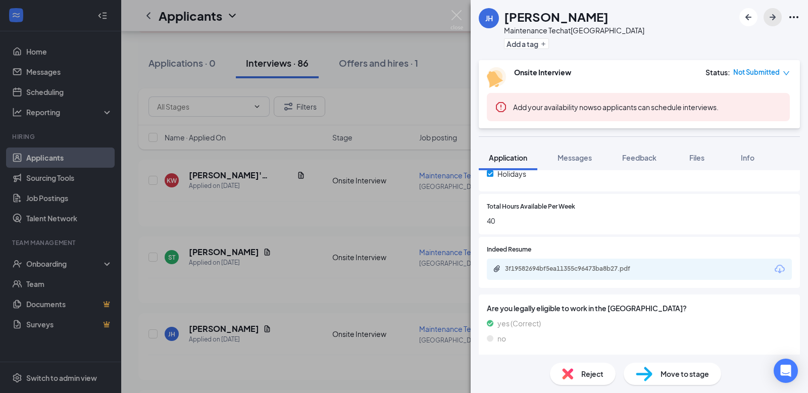
click at [777, 17] on icon "ArrowRight" at bounding box center [773, 17] width 12 height 12
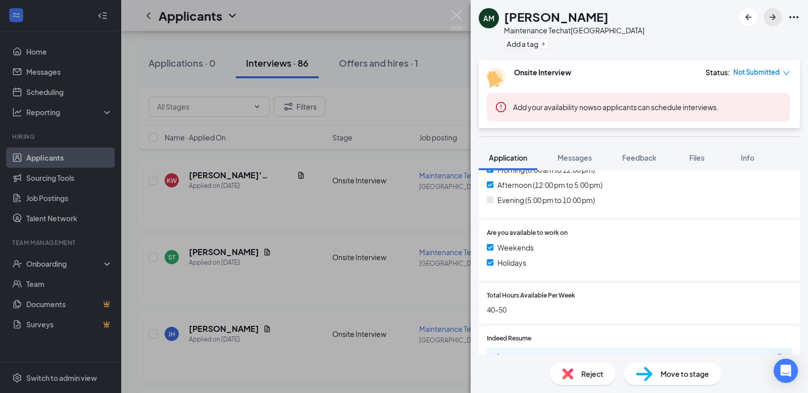
scroll to position [410, 0]
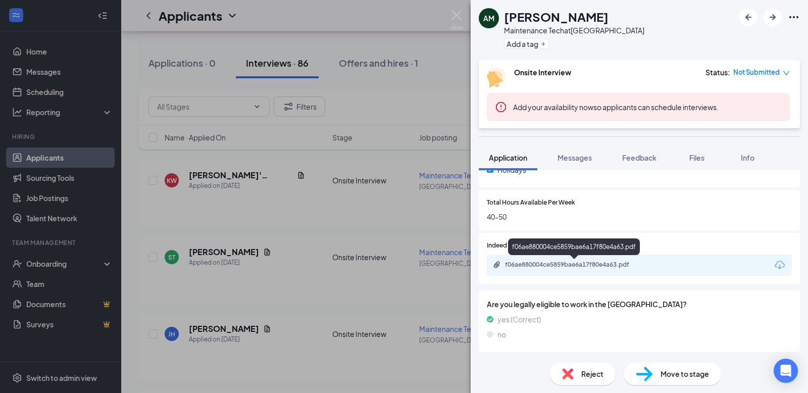
click at [557, 263] on div "f06ae880004ce5859bae6a17f80e4a63.pdf" at bounding box center [575, 265] width 141 height 8
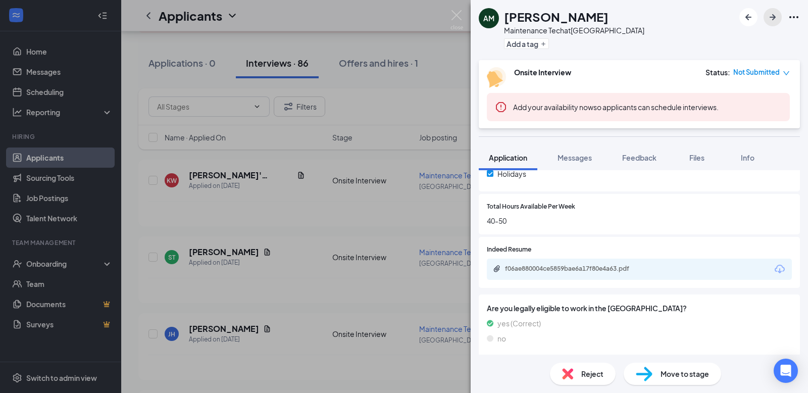
click at [773, 15] on icon "ArrowRight" at bounding box center [773, 17] width 6 height 6
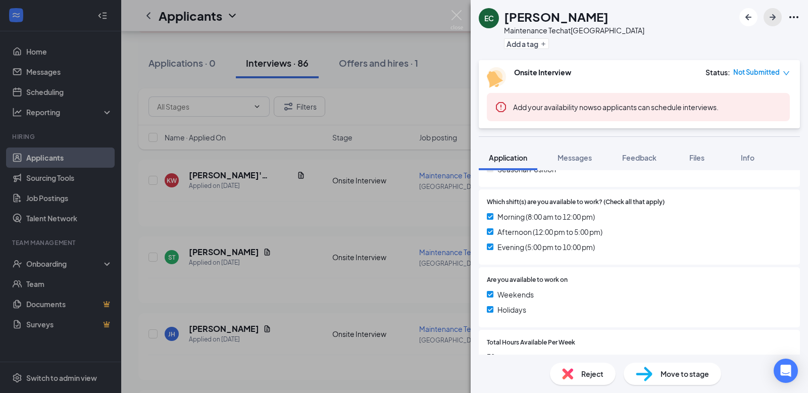
scroll to position [370, 0]
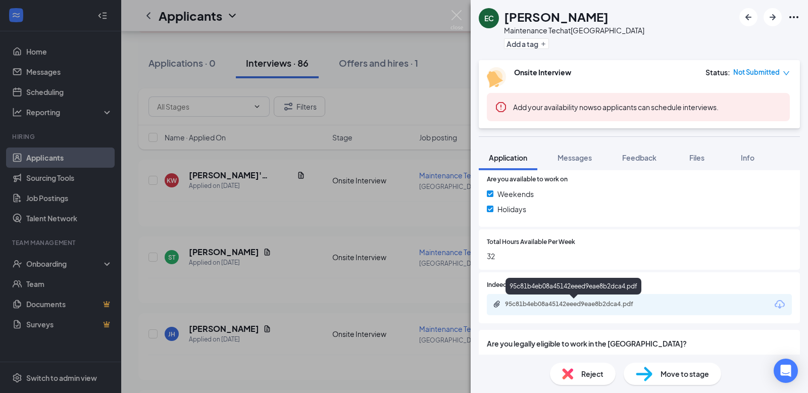
click at [568, 308] on div "95c81b4eb08a45142eeed9eae8b2dca4.pdf" at bounding box center [575, 304] width 141 height 8
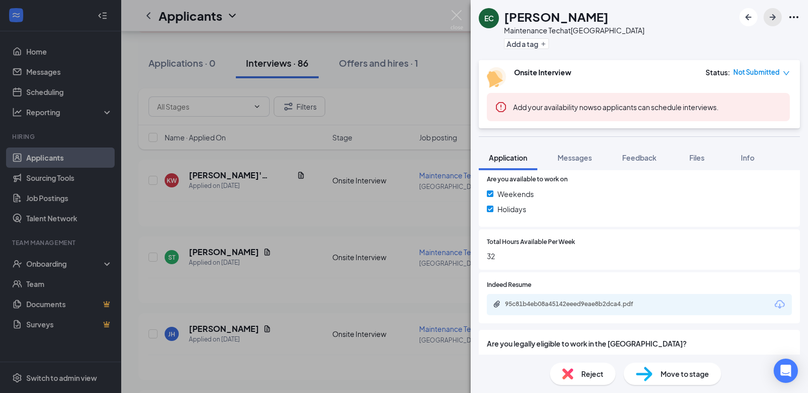
click at [772, 18] on icon "ArrowRight" at bounding box center [773, 17] width 12 height 12
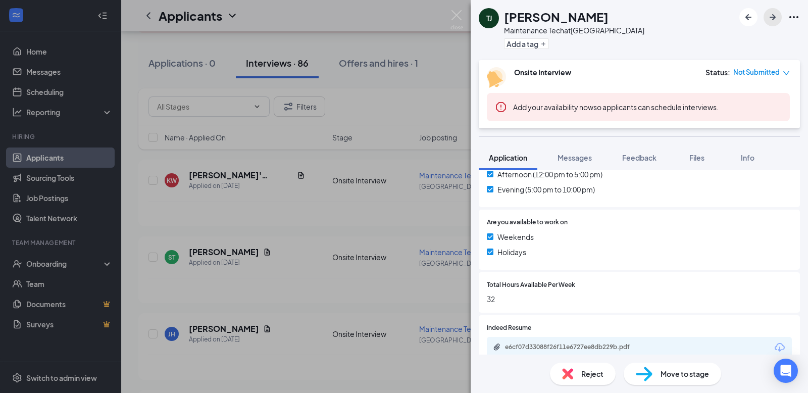
scroll to position [410, 0]
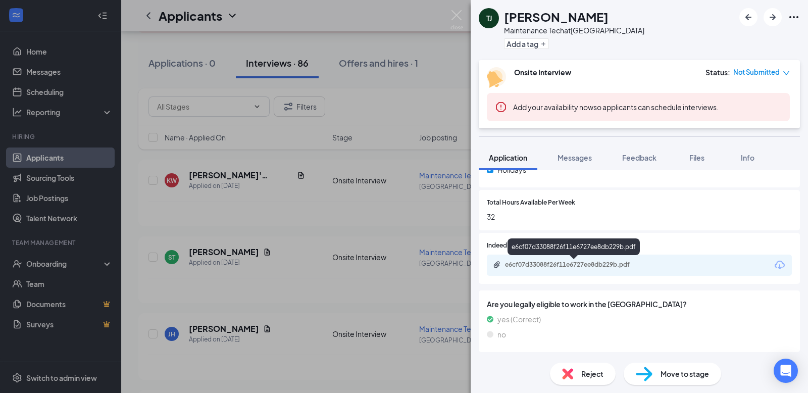
click at [615, 263] on div "e6cf07d33088f26f11e6727ee8db229b.pdf" at bounding box center [575, 265] width 141 height 8
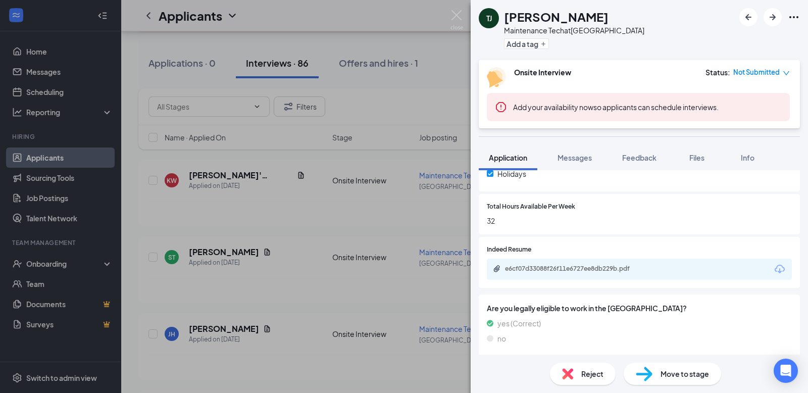
click at [578, 372] on div "Reject" at bounding box center [583, 374] width 66 height 22
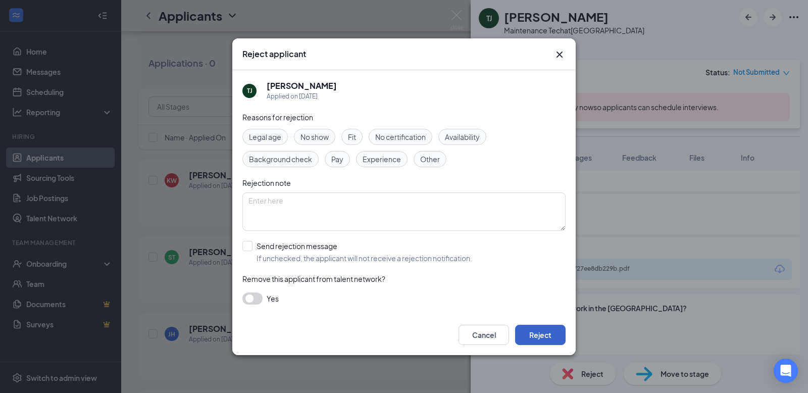
click at [535, 332] on button "Reject" at bounding box center [540, 335] width 51 height 20
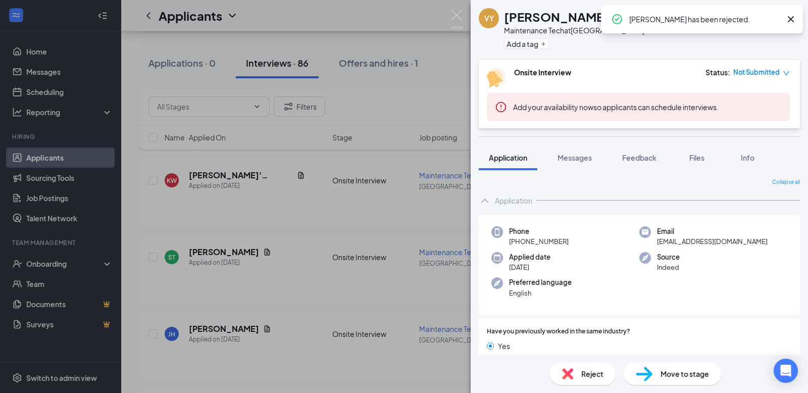
click at [791, 19] on icon "Cross" at bounding box center [791, 19] width 6 height 6
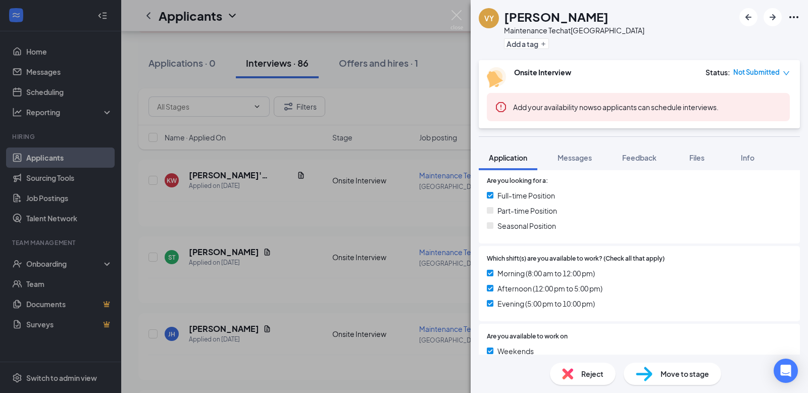
scroll to position [330, 0]
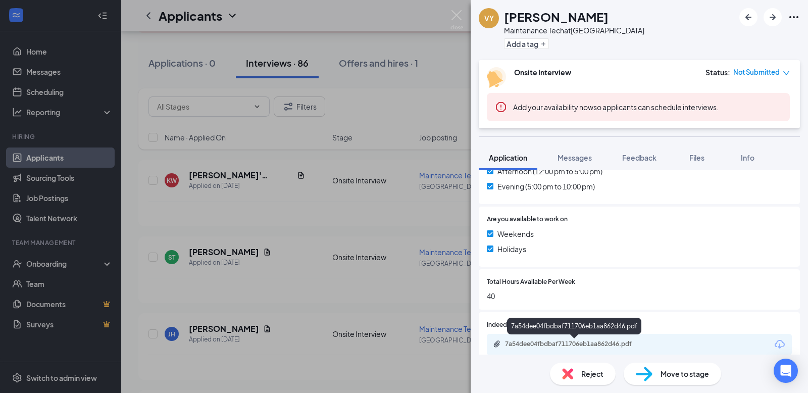
click at [546, 340] on div "7a54dee04fbdbaf711706eb1aa862d46.pdf" at bounding box center [575, 344] width 141 height 8
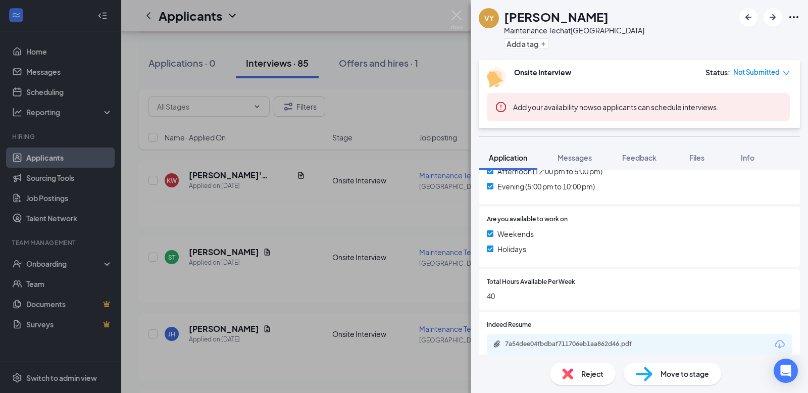
click at [586, 377] on span "Reject" at bounding box center [593, 373] width 22 height 11
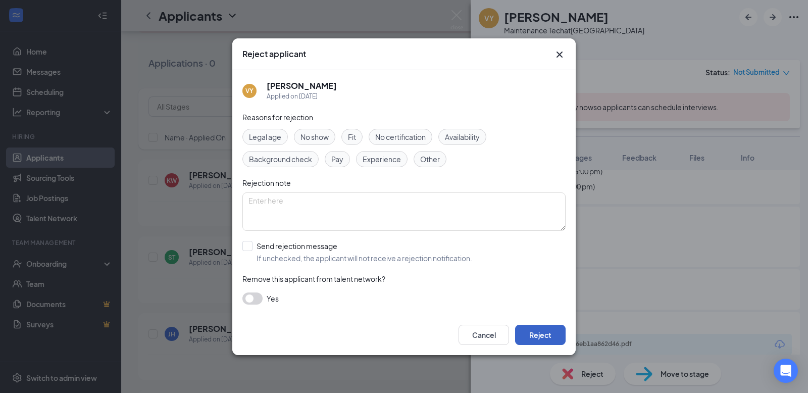
click at [542, 330] on button "Reject" at bounding box center [540, 335] width 51 height 20
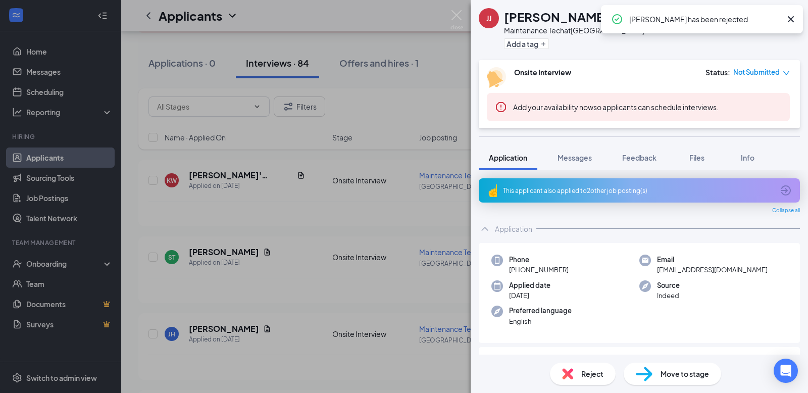
click at [792, 18] on icon "Cross" at bounding box center [791, 19] width 6 height 6
click at [778, 15] on icon "ArrowRight" at bounding box center [773, 17] width 12 height 12
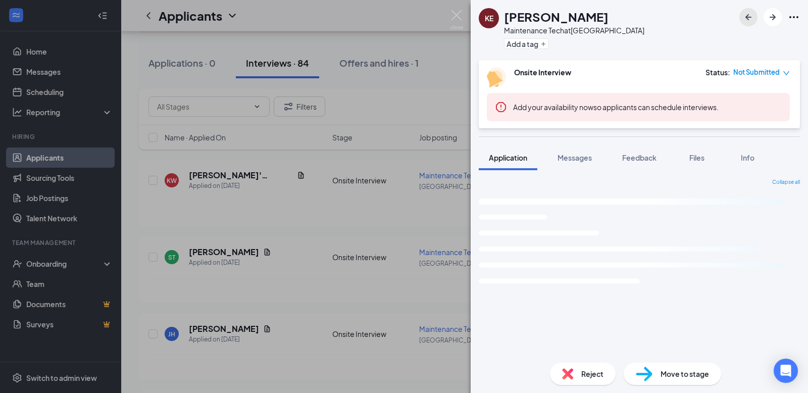
click at [747, 17] on icon "ArrowLeftNew" at bounding box center [749, 17] width 6 height 6
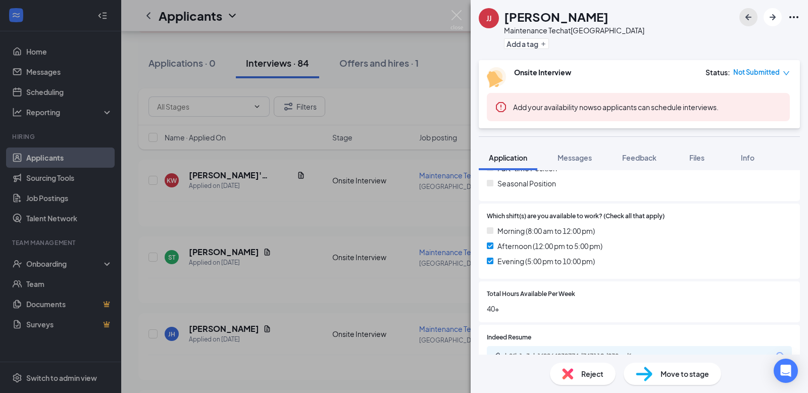
scroll to position [375, 0]
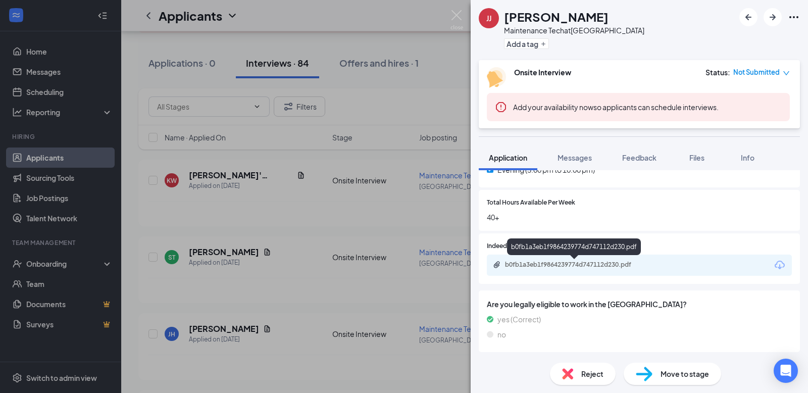
click at [596, 262] on div "b0fb1a3eb1f9864239774d747112d230.pdf" at bounding box center [575, 265] width 141 height 8
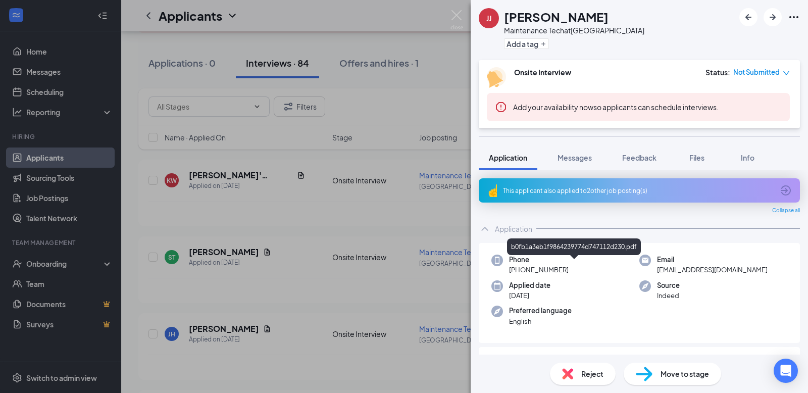
scroll to position [105, 0]
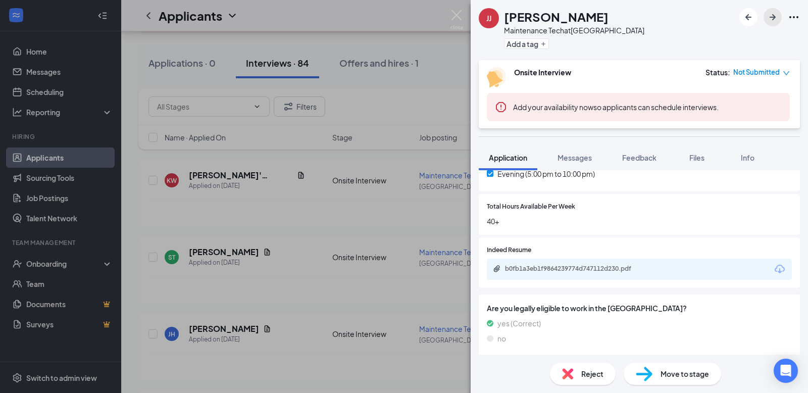
click at [778, 21] on icon "ArrowRight" at bounding box center [773, 17] width 12 height 12
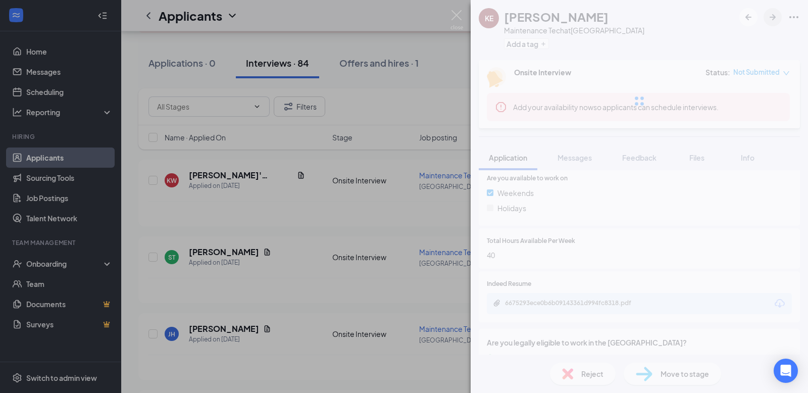
scroll to position [343, 0]
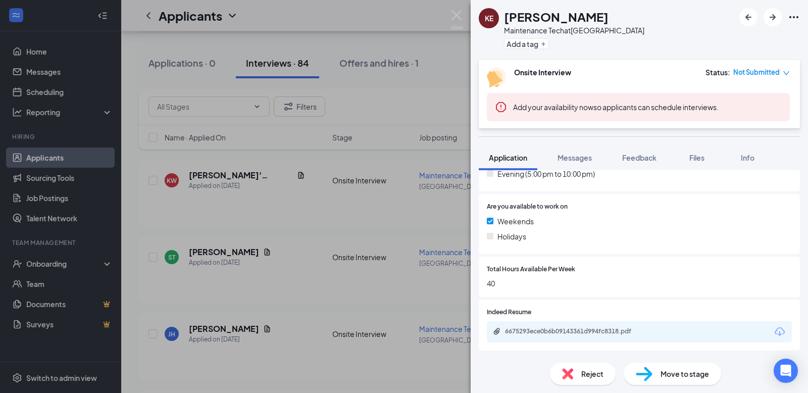
click at [566, 337] on div "6675293ece0b6b09143361d994fc8318.pdf" at bounding box center [639, 331] width 305 height 21
click at [543, 329] on div "6675293ece0b6b09143361d994fc8318.pdf" at bounding box center [575, 331] width 141 height 8
click at [576, 374] on div "Reject" at bounding box center [583, 374] width 66 height 22
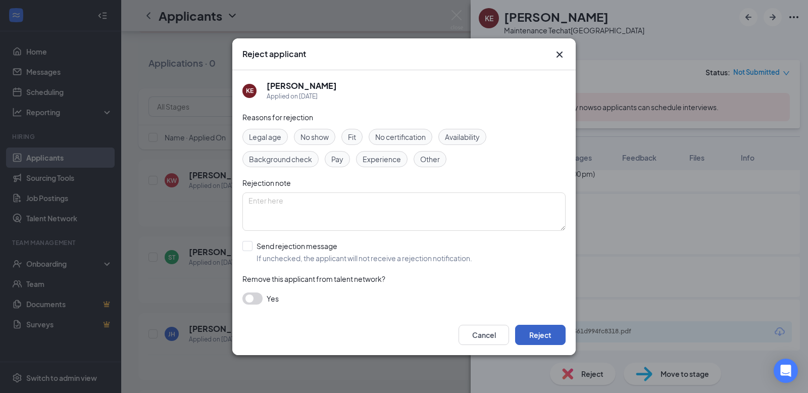
click at [529, 338] on button "Reject" at bounding box center [540, 335] width 51 height 20
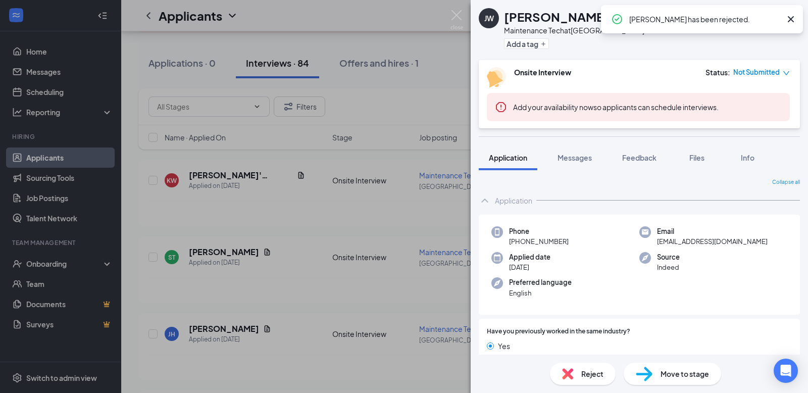
click at [793, 17] on icon "Cross" at bounding box center [791, 19] width 6 height 6
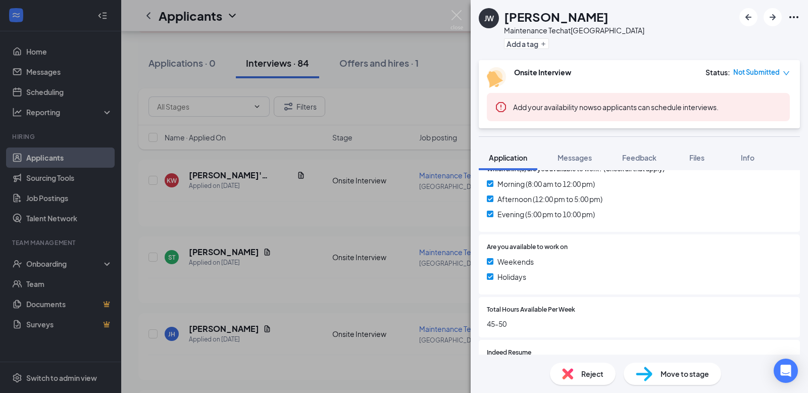
scroll to position [410, 0]
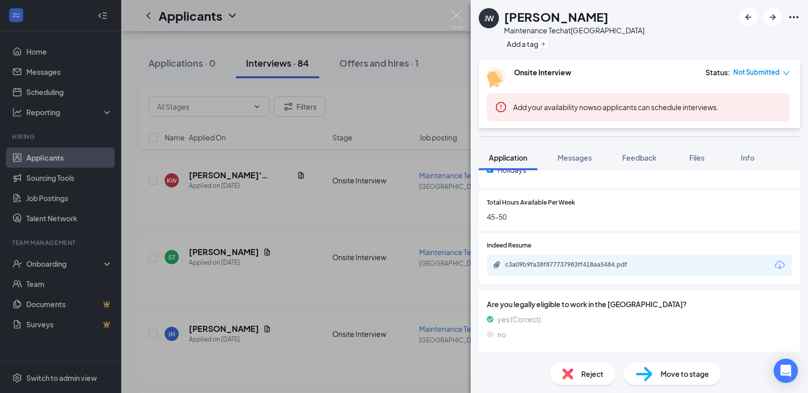
click at [549, 269] on div "c3a09b9fa38f877737983ff418aa5484.pdf" at bounding box center [575, 266] width 164 height 10
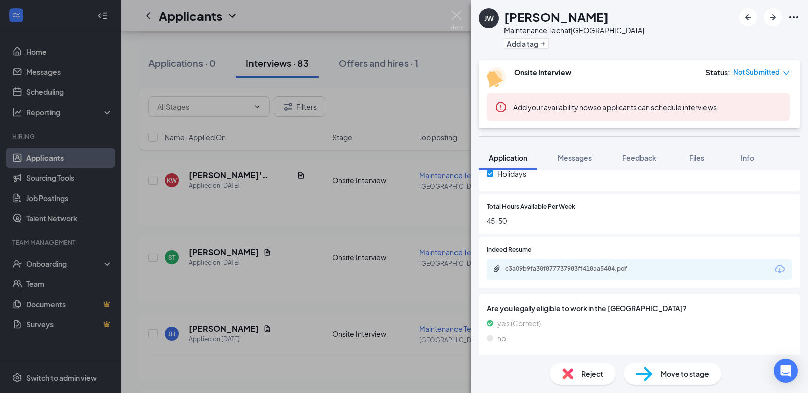
click at [585, 380] on div "Reject" at bounding box center [583, 374] width 66 height 22
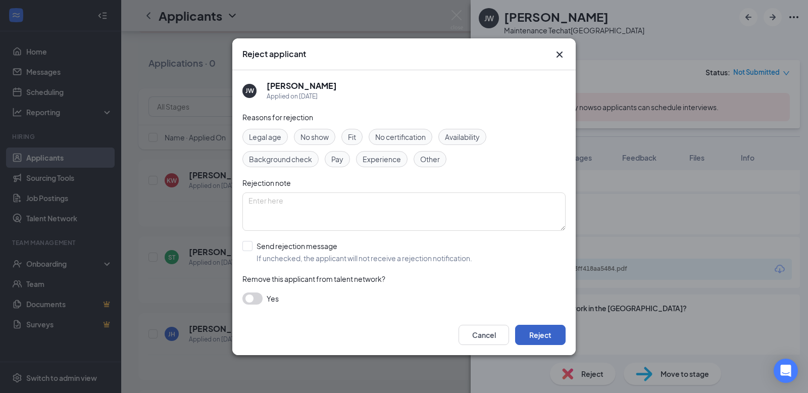
click at [537, 330] on button "Reject" at bounding box center [540, 335] width 51 height 20
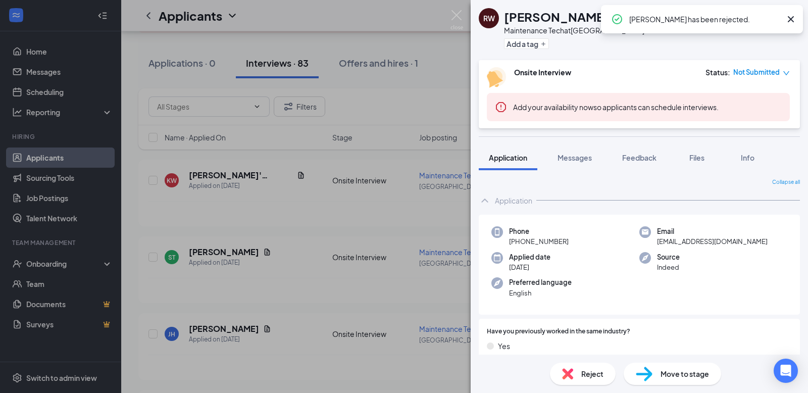
click at [793, 17] on icon "Cross" at bounding box center [791, 19] width 6 height 6
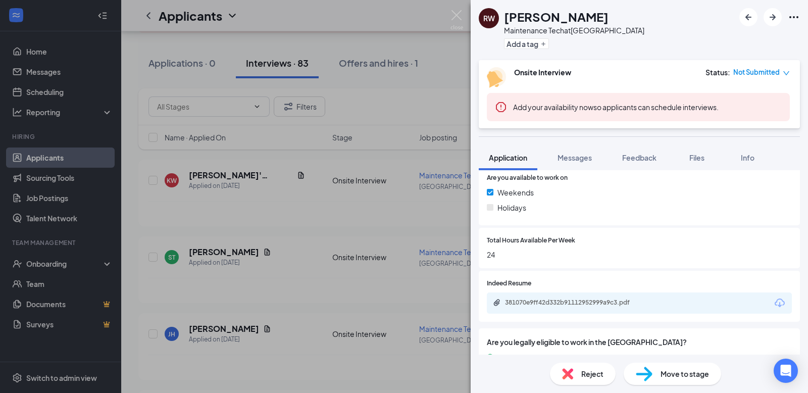
scroll to position [410, 0]
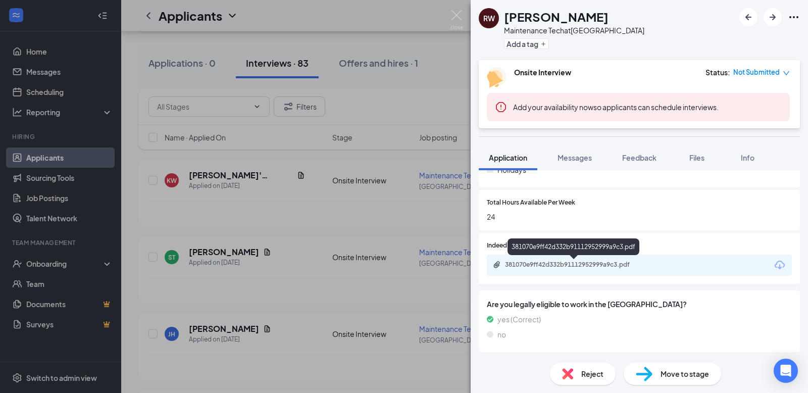
click at [575, 268] on div "381070e9ff42d332b91112952999a9c3.pdf" at bounding box center [575, 266] width 164 height 10
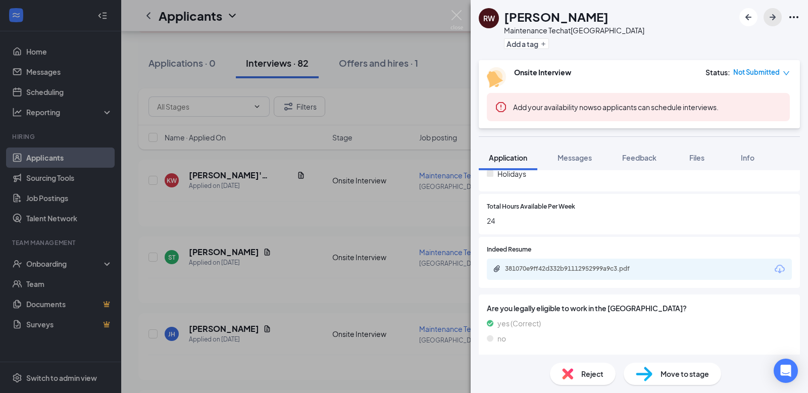
click at [774, 20] on icon "ArrowRight" at bounding box center [773, 17] width 12 height 12
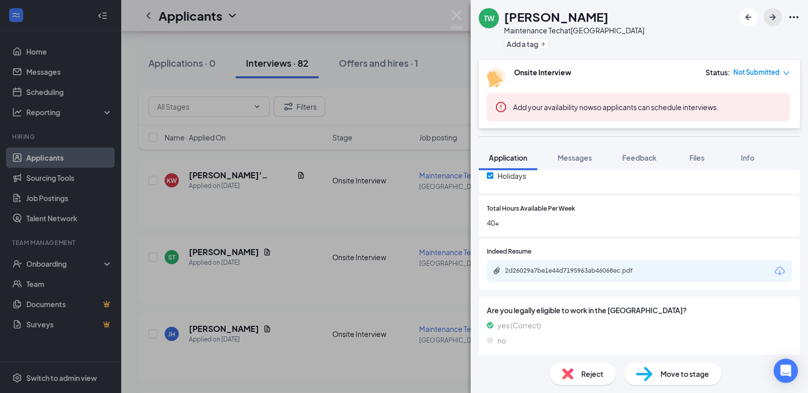
scroll to position [410, 0]
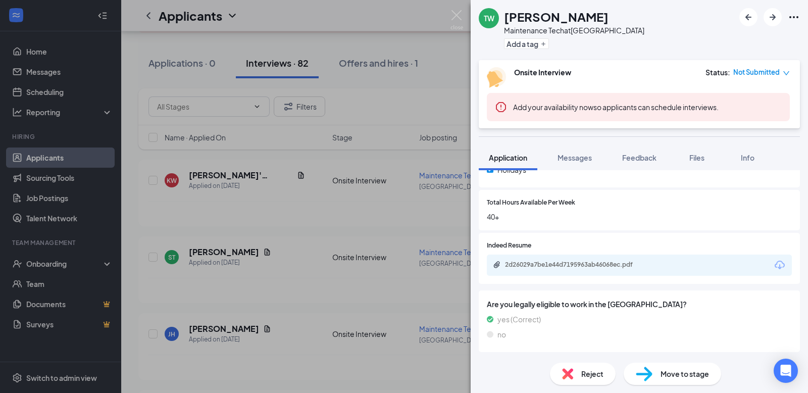
click at [584, 270] on div "2d26029a7be1e44d7195963ab46068ec.pdf" at bounding box center [639, 265] width 305 height 21
click at [582, 262] on div "2d26029a7be1e44d7195963ab46068ec.pdf" at bounding box center [575, 265] width 141 height 8
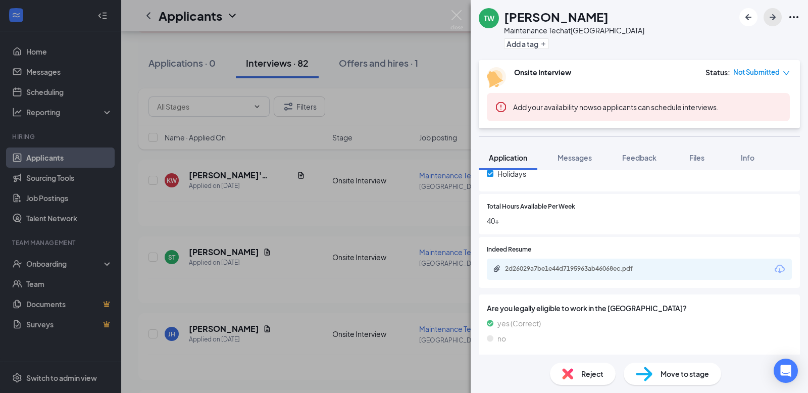
click at [778, 15] on icon "ArrowRight" at bounding box center [773, 17] width 12 height 12
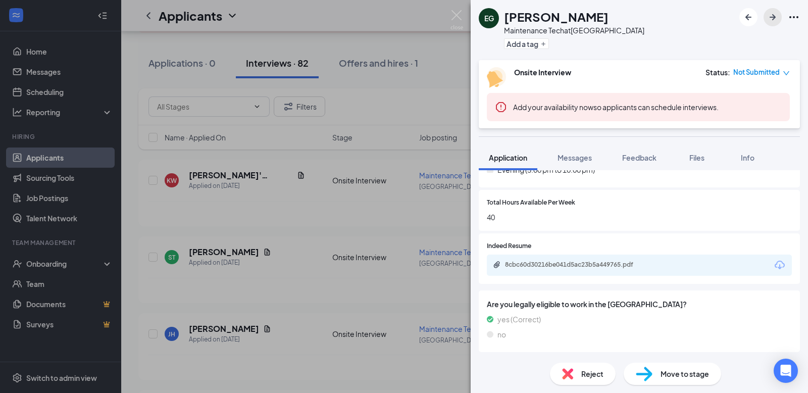
scroll to position [347, 0]
click at [546, 266] on div "8cbc60d30216be041d5ac23b5a449765.pdf" at bounding box center [575, 265] width 141 height 8
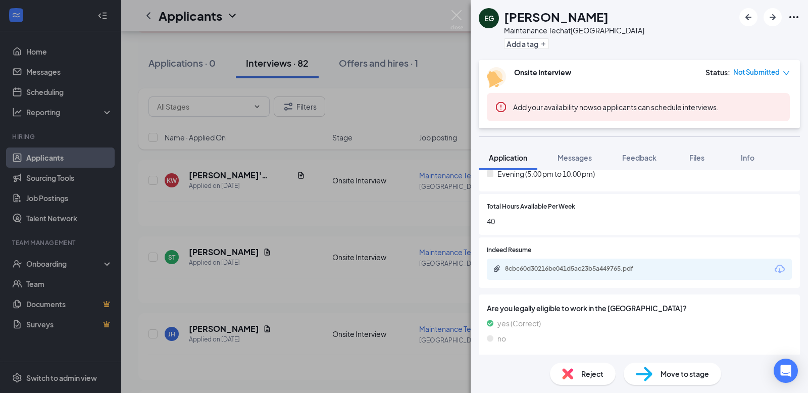
click at [592, 366] on div "Reject" at bounding box center [583, 374] width 66 height 22
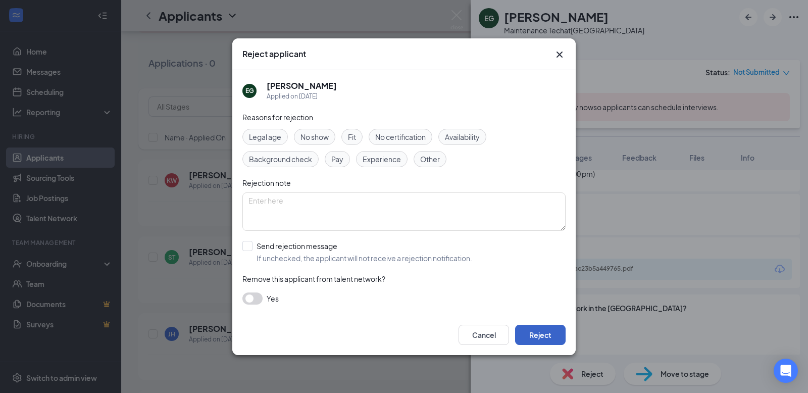
click at [540, 337] on button "Reject" at bounding box center [540, 335] width 51 height 20
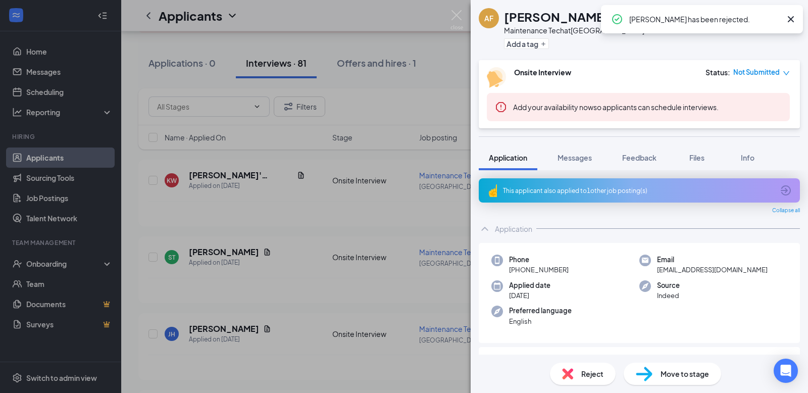
click at [793, 18] on icon "Cross" at bounding box center [791, 19] width 6 height 6
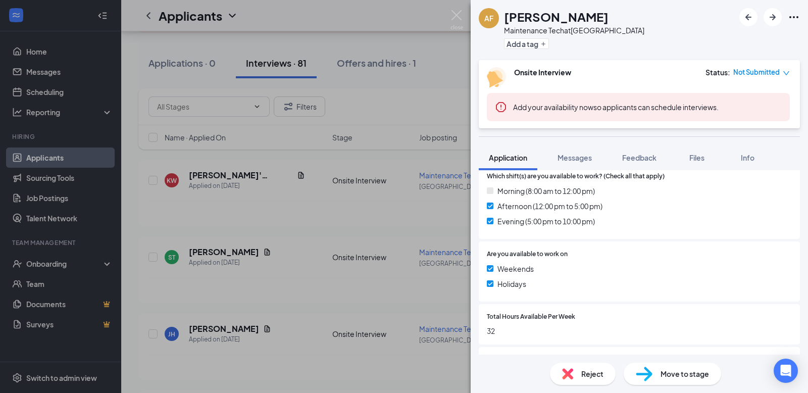
scroll to position [438, 0]
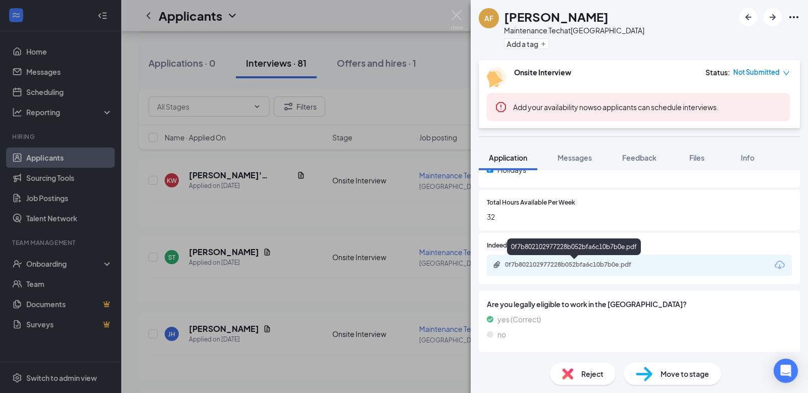
click at [550, 267] on div "0f7b802102977228b052bfa6c10b7b0e.pdf" at bounding box center [575, 265] width 141 height 8
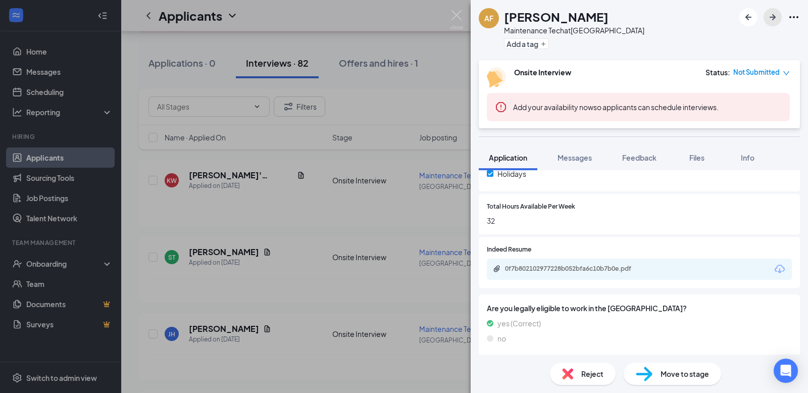
click at [776, 18] on icon "ArrowRight" at bounding box center [773, 17] width 12 height 12
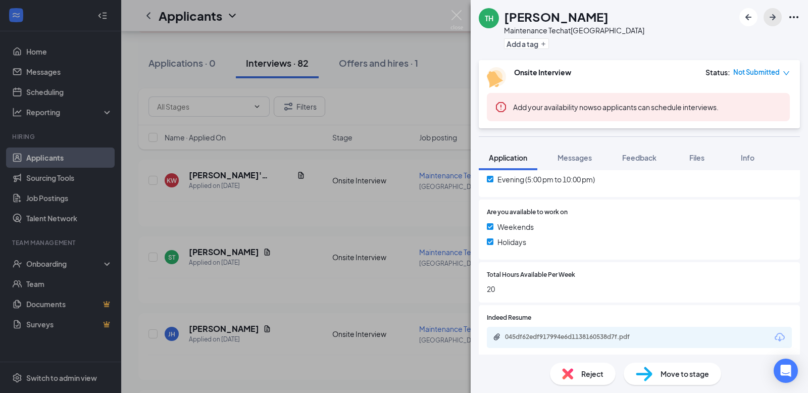
scroll to position [391, 0]
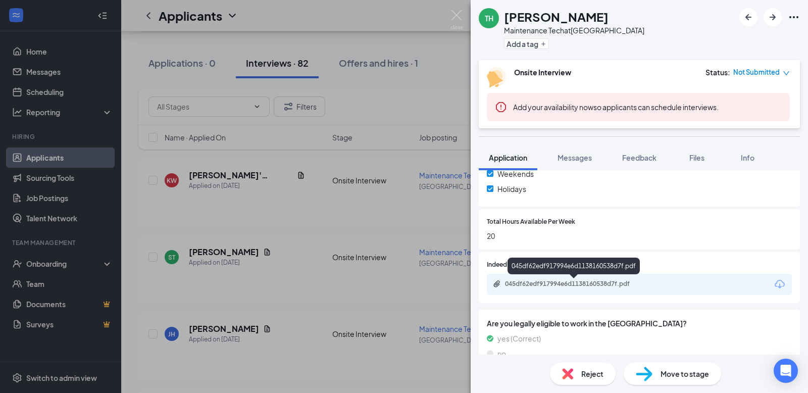
click at [589, 281] on div "045df62edf917994e6d1138160538d7f.pdf" at bounding box center [575, 284] width 141 height 8
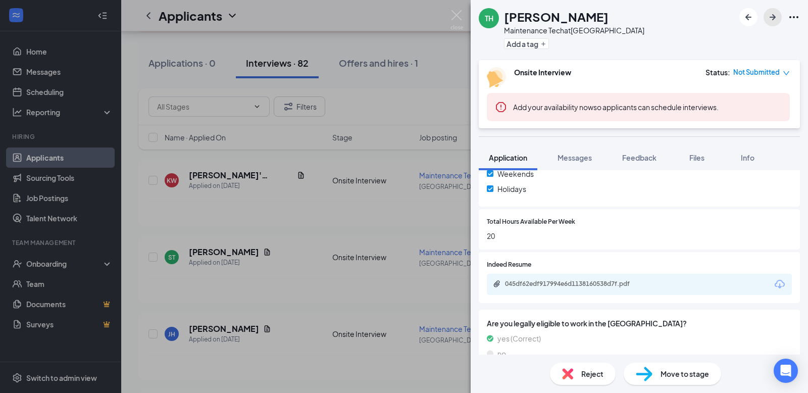
click at [774, 17] on icon "ArrowRight" at bounding box center [773, 17] width 6 height 6
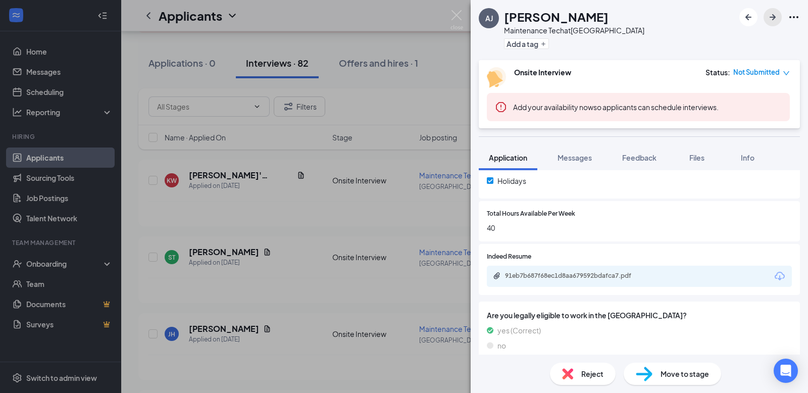
scroll to position [410, 0]
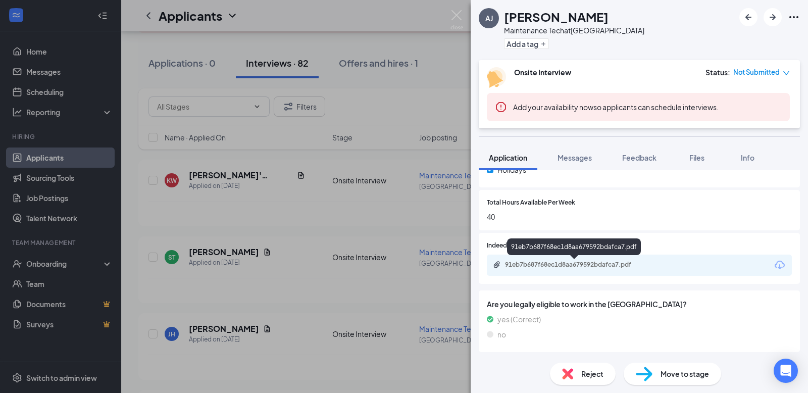
click at [559, 269] on div "91eb7b687f68ec1d8aa679592bdafca7.pdf" at bounding box center [575, 266] width 164 height 10
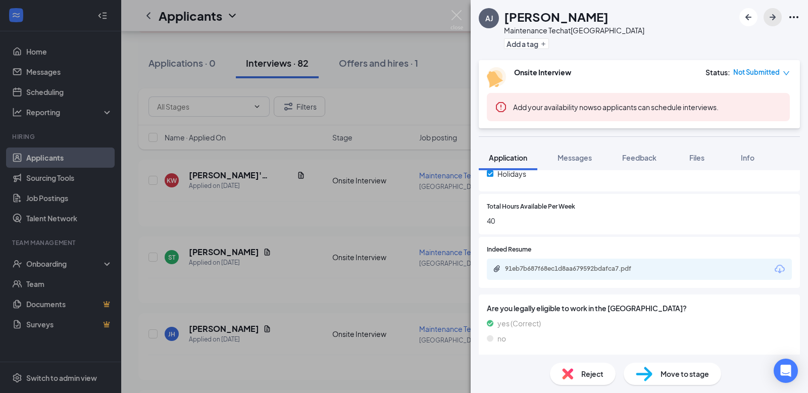
click at [771, 19] on icon "ArrowRight" at bounding box center [773, 17] width 12 height 12
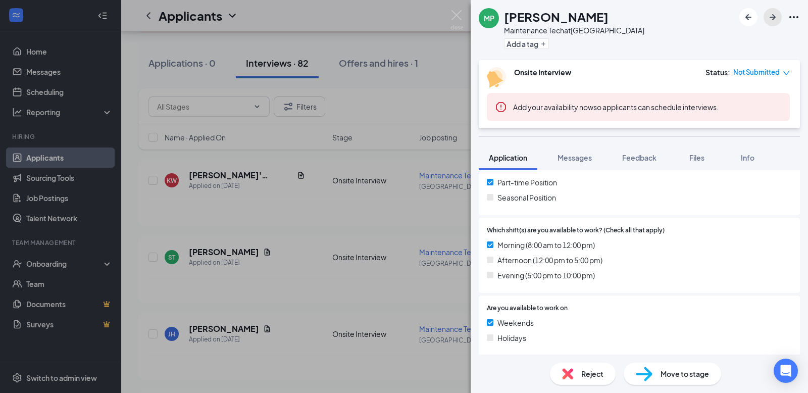
scroll to position [410, 0]
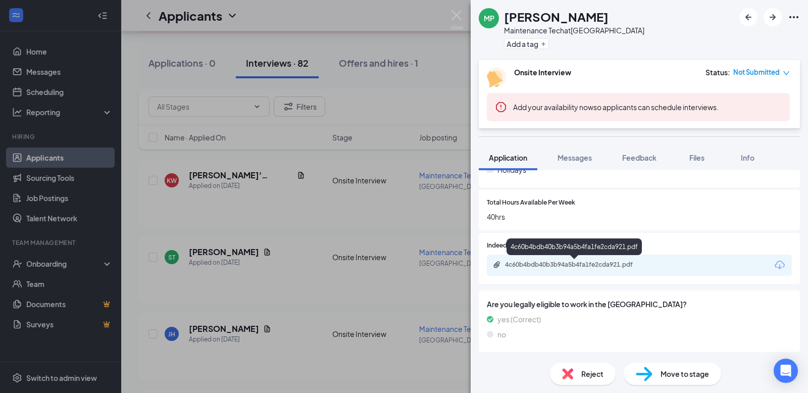
click at [592, 263] on div "4c60b4bdb40b3b94a5b4fa1fe2cda921.pdf" at bounding box center [575, 265] width 141 height 8
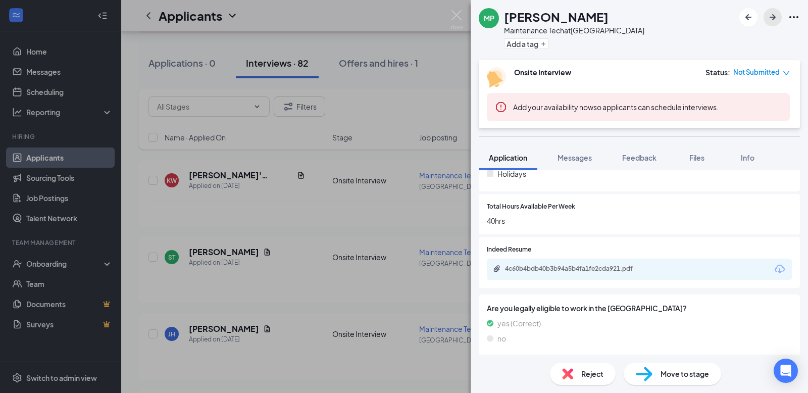
click at [775, 15] on icon "ArrowRight" at bounding box center [773, 17] width 12 height 12
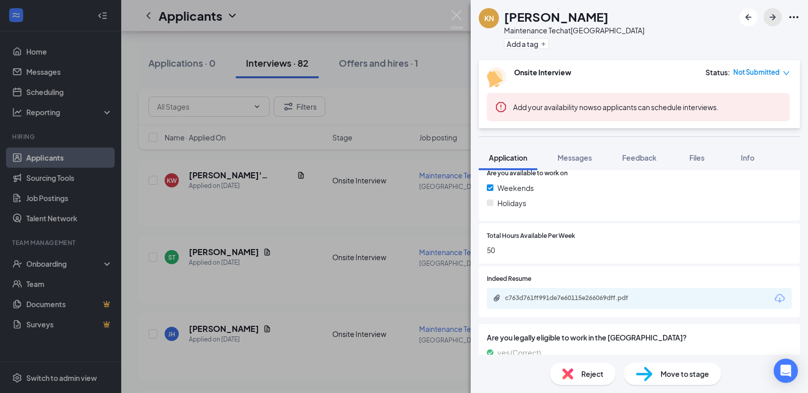
scroll to position [410, 0]
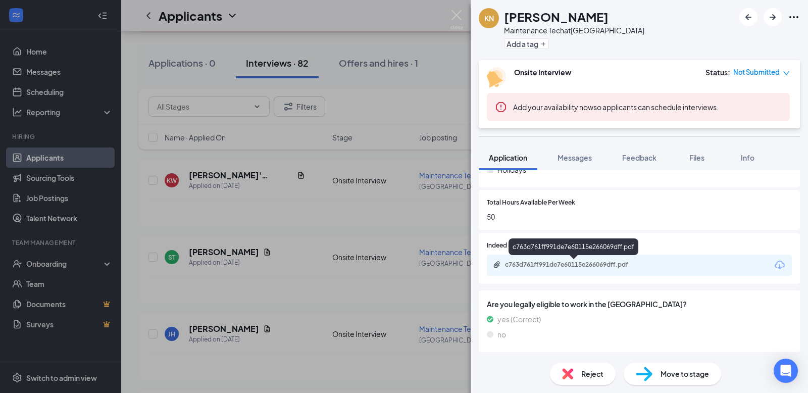
click at [599, 264] on div "c763d761ff991de7e60115e266069dff.pdf" at bounding box center [575, 265] width 141 height 8
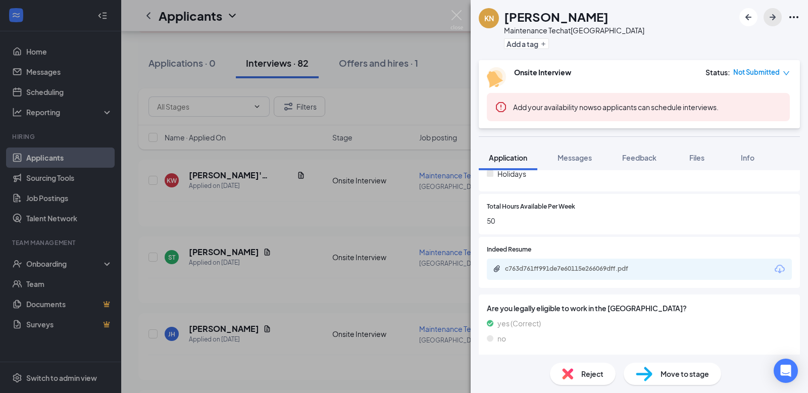
click at [775, 18] on icon "ArrowRight" at bounding box center [773, 17] width 12 height 12
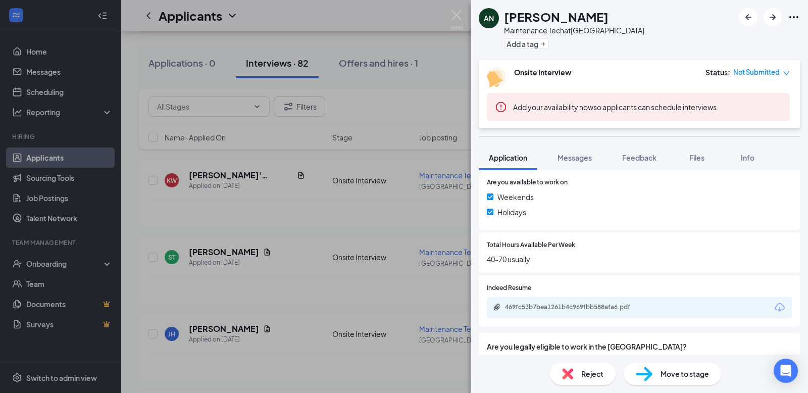
scroll to position [410, 0]
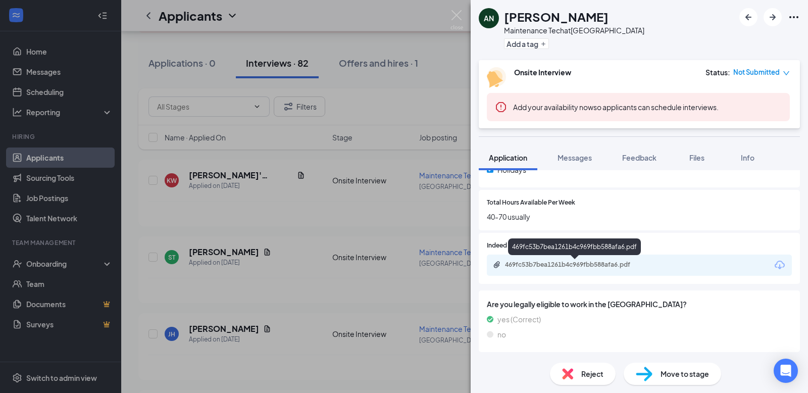
click at [600, 264] on div "469fc53b7bea1261b4c969fbb588afa6.pdf" at bounding box center [575, 265] width 141 height 8
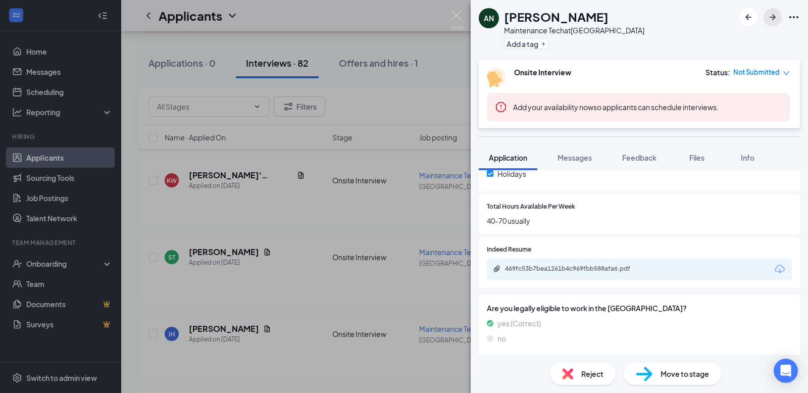
click at [772, 18] on icon "ArrowRight" at bounding box center [773, 17] width 12 height 12
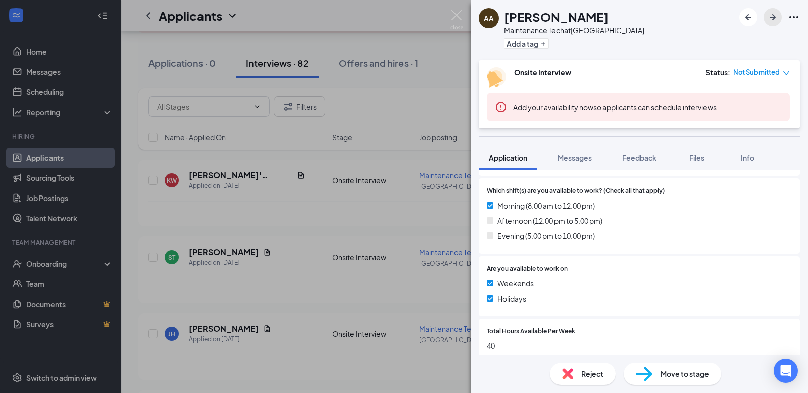
scroll to position [410, 0]
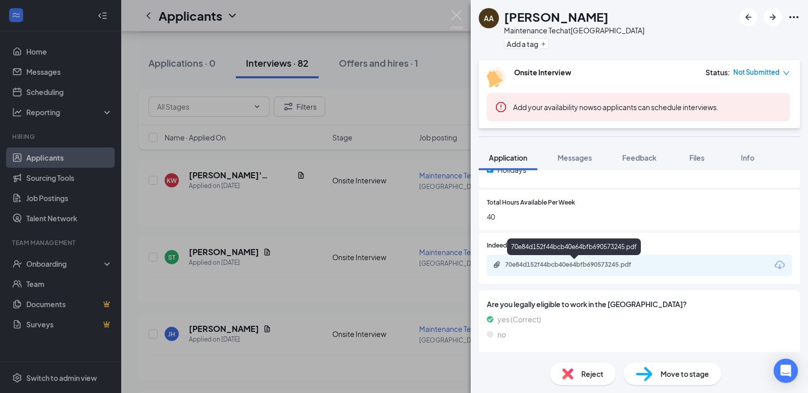
click at [587, 266] on div "70e84d152f44bcb40e64bfb690573245.pdf" at bounding box center [575, 265] width 141 height 8
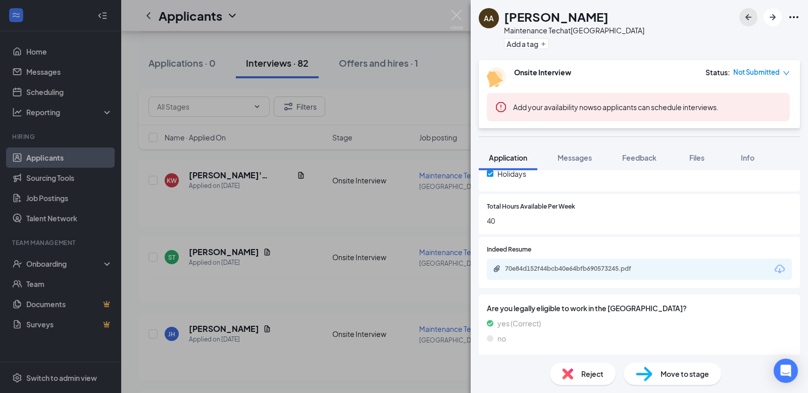
click at [745, 16] on icon "ArrowLeftNew" at bounding box center [749, 17] width 12 height 12
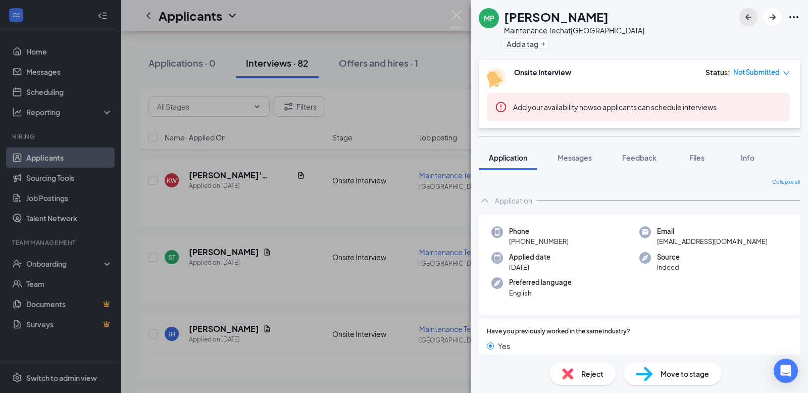
click at [745, 16] on icon "ArrowLeftNew" at bounding box center [749, 17] width 12 height 12
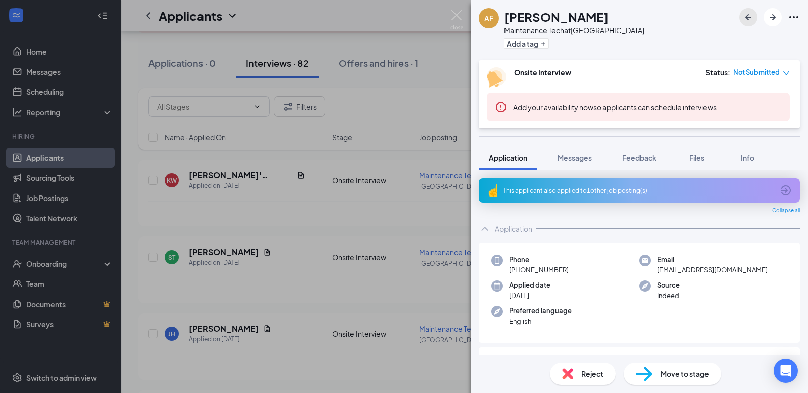
click at [745, 16] on icon "ArrowLeftNew" at bounding box center [749, 17] width 12 height 12
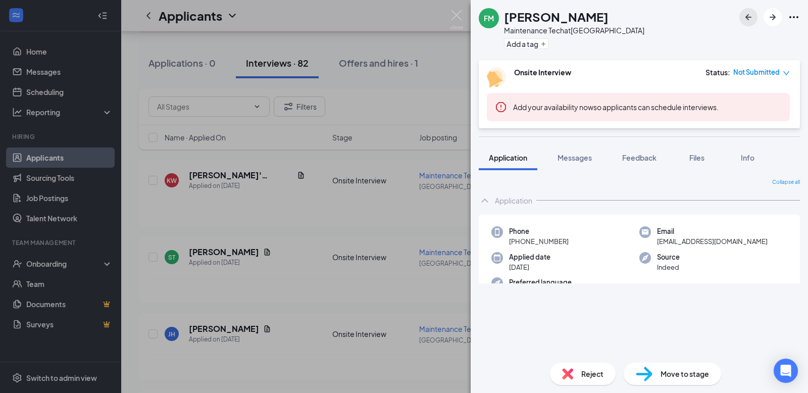
click at [745, 16] on icon "ArrowLeftNew" at bounding box center [749, 17] width 12 height 12
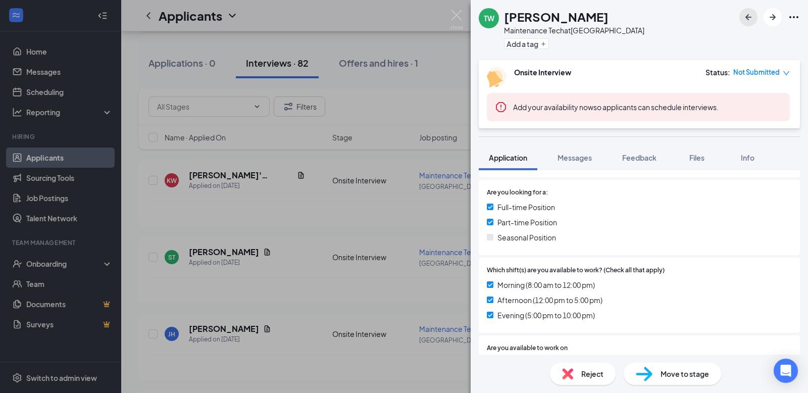
scroll to position [343, 0]
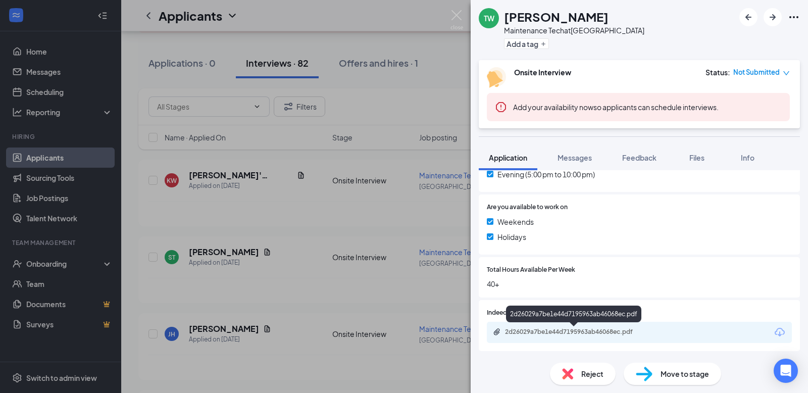
click at [535, 332] on div "2d26029a7be1e44d7195963ab46068ec.pdf" at bounding box center [575, 332] width 141 height 8
